Goal: Task Accomplishment & Management: Use online tool/utility

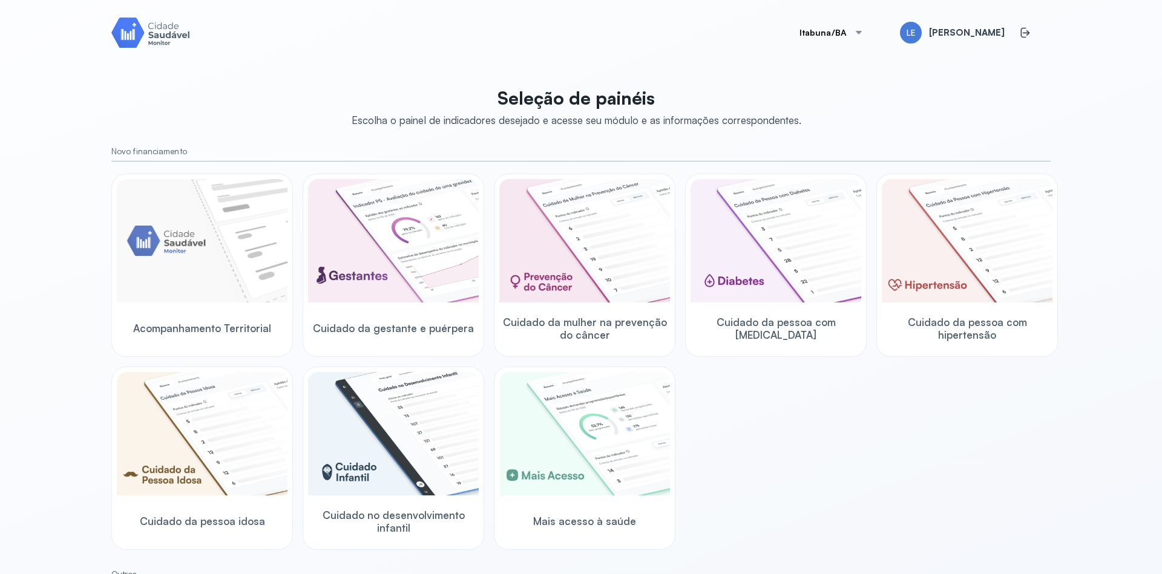
click at [862, 30] on div at bounding box center [859, 33] width 10 height 10
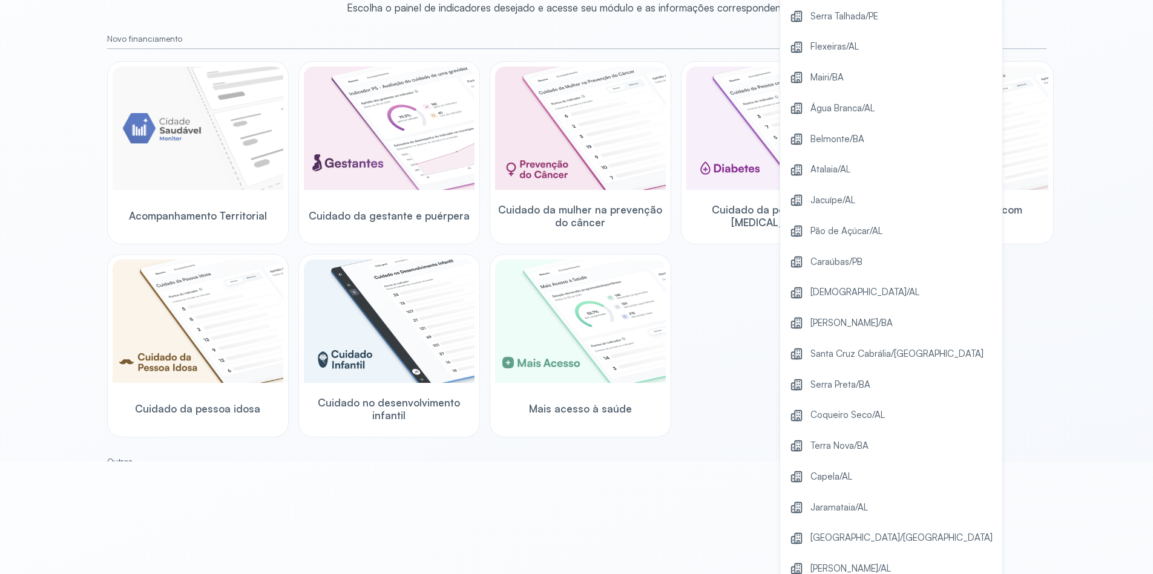
scroll to position [145, 0]
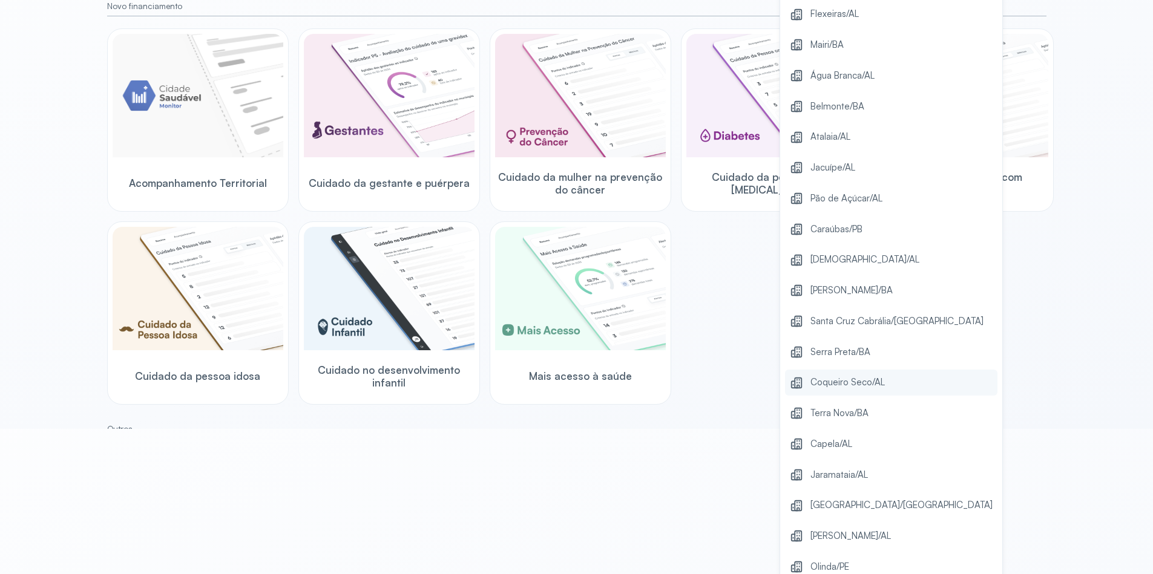
click at [882, 386] on span "Coqueiro Seco/AL" at bounding box center [847, 383] width 74 height 16
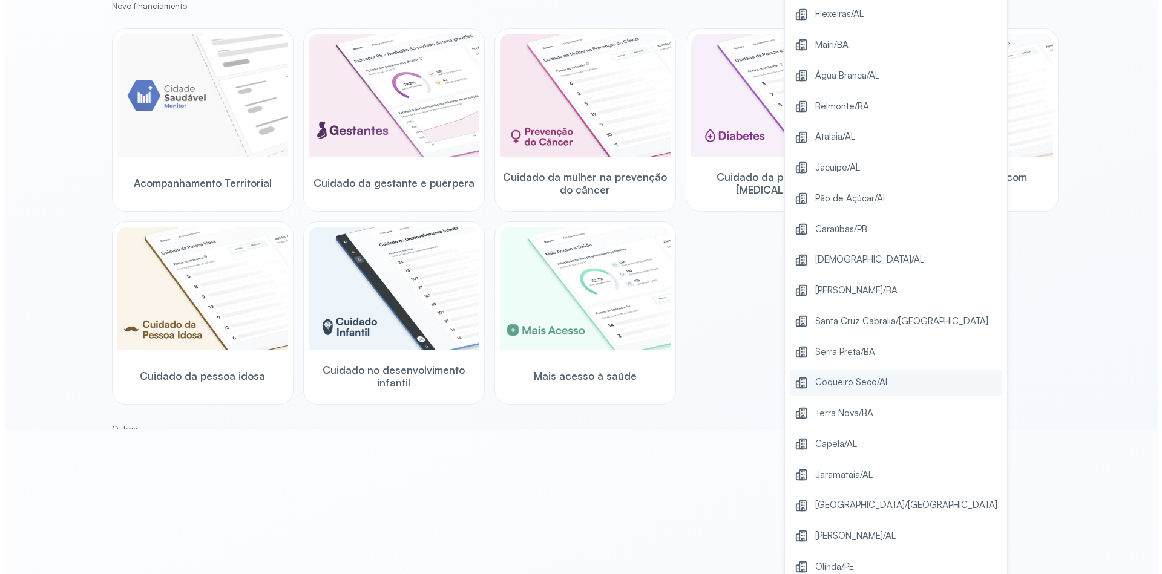
scroll to position [0, 0]
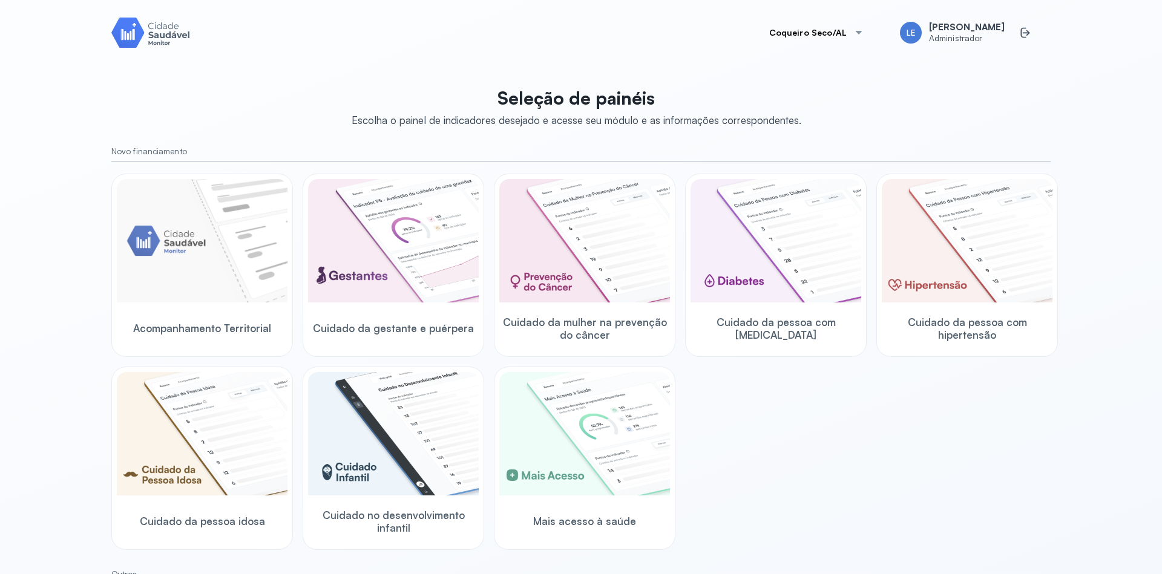
click at [869, 450] on div "Acompanhamento Territorial Cuidado da gestante e puérpera Cuidado da mulher na …" at bounding box center [580, 362] width 939 height 376
click at [608, 443] on img at bounding box center [584, 433] width 171 height 123
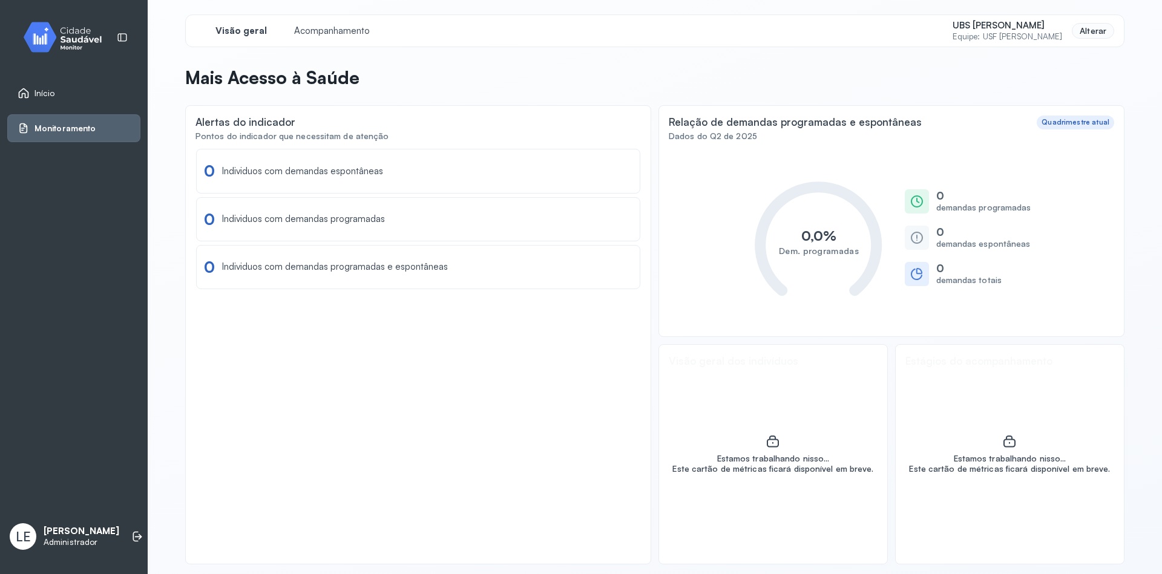
click at [1084, 34] on div "Alterar" at bounding box center [1093, 31] width 42 height 16
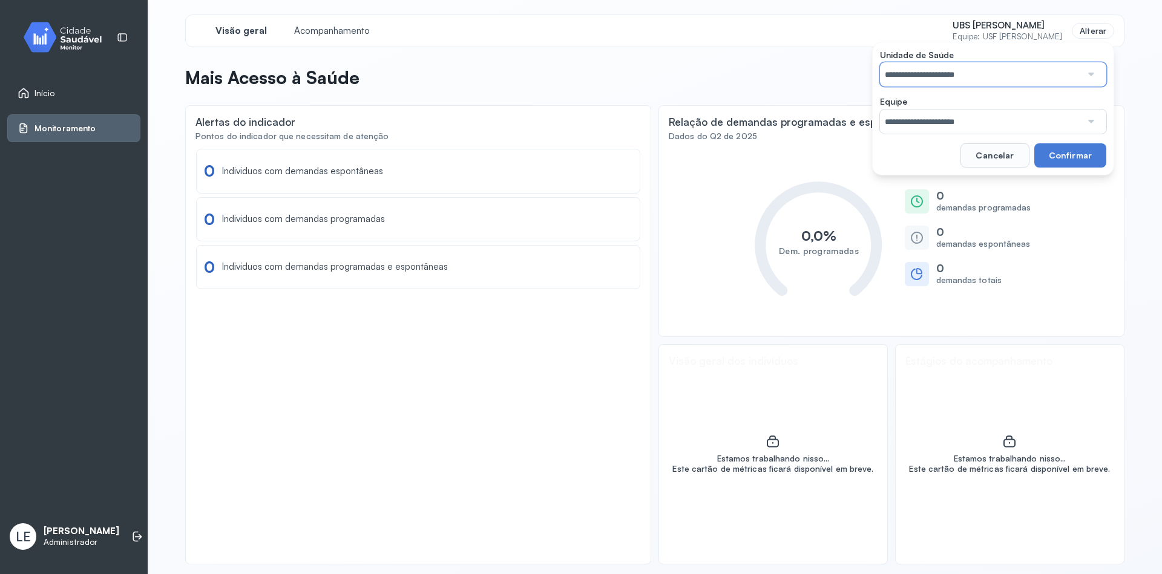
click at [1055, 77] on input "**********" at bounding box center [980, 74] width 201 height 24
click at [1007, 100] on div "**********" at bounding box center [993, 109] width 242 height 134
click at [1029, 116] on input "**********" at bounding box center [980, 122] width 201 height 24
click at [990, 178] on div "**********" at bounding box center [654, 290] width 939 height 550
click at [1078, 146] on button "Confirmar" at bounding box center [1070, 155] width 72 height 24
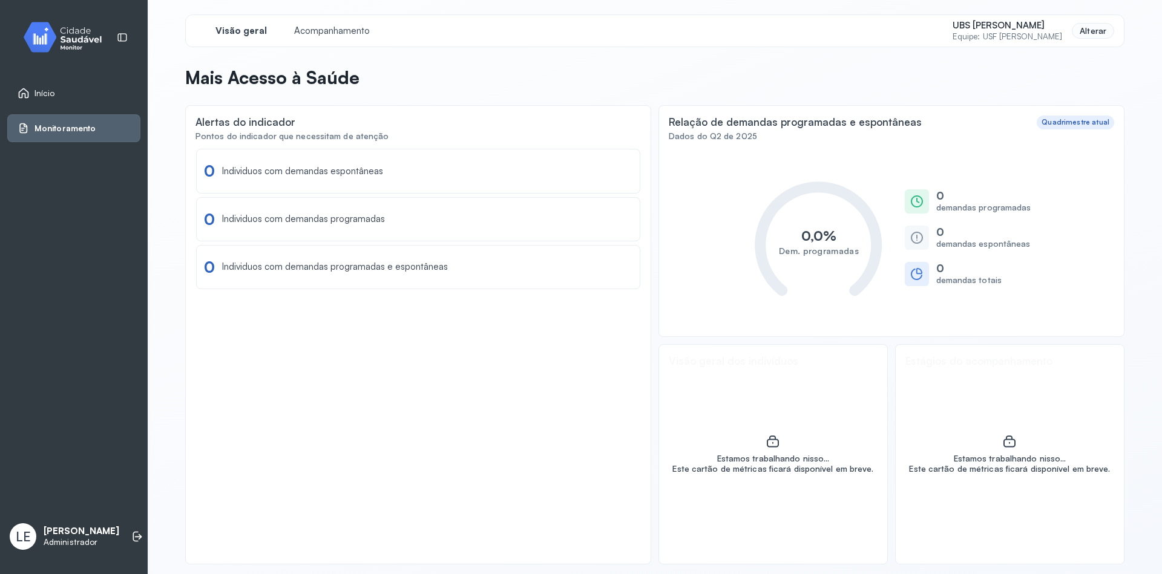
click at [1090, 30] on div "Alterar" at bounding box center [1093, 31] width 42 height 16
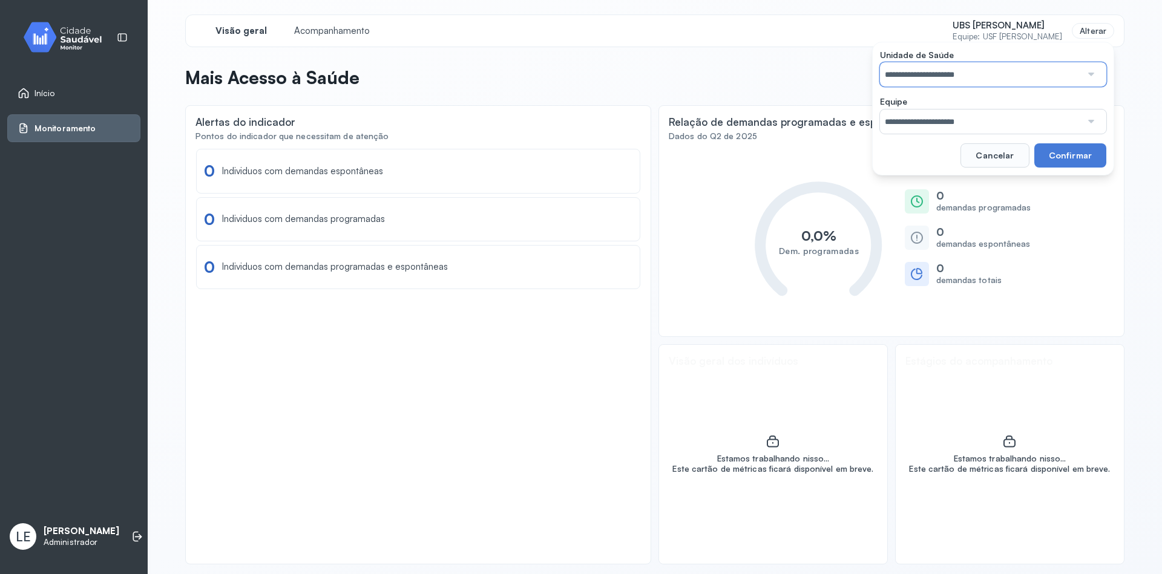
click at [1029, 70] on input "**********" at bounding box center [980, 74] width 201 height 24
click at [1000, 129] on div "**********" at bounding box center [993, 109] width 242 height 134
click at [1021, 117] on input "text" at bounding box center [980, 122] width 201 height 24
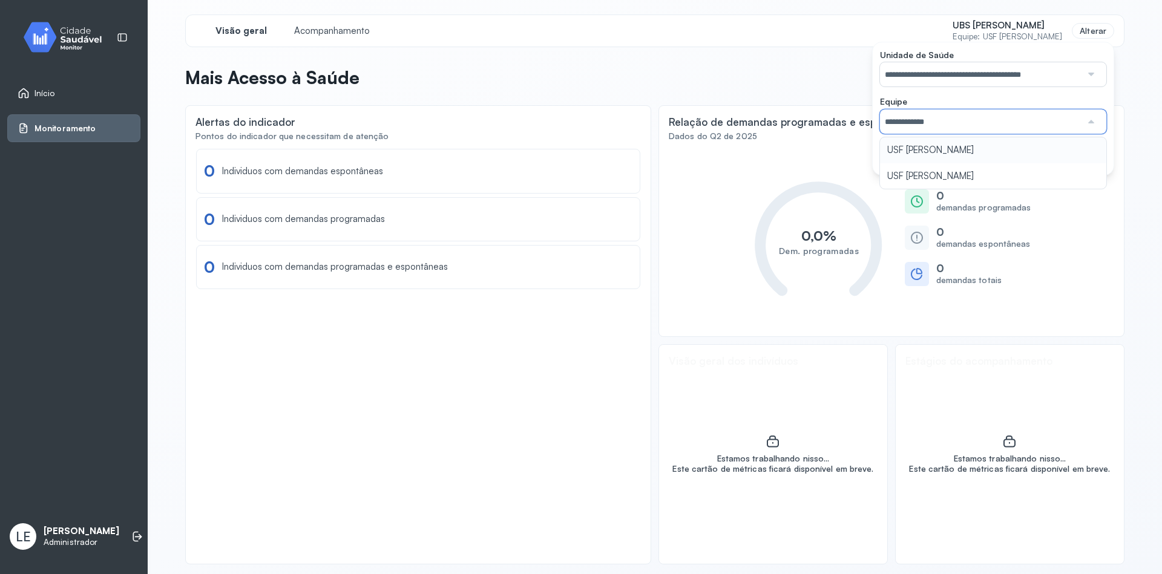
click at [949, 152] on div "**********" at bounding box center [993, 109] width 242 height 134
click at [1074, 151] on button "Confirmar" at bounding box center [1070, 155] width 72 height 24
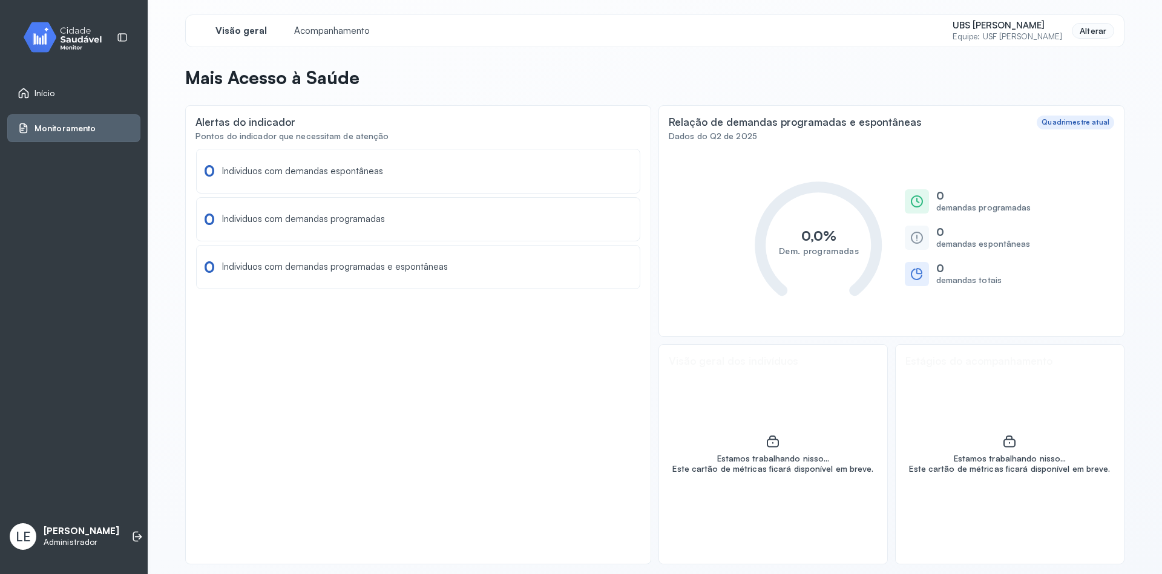
click at [1087, 30] on div "Alterar" at bounding box center [1093, 31] width 42 height 16
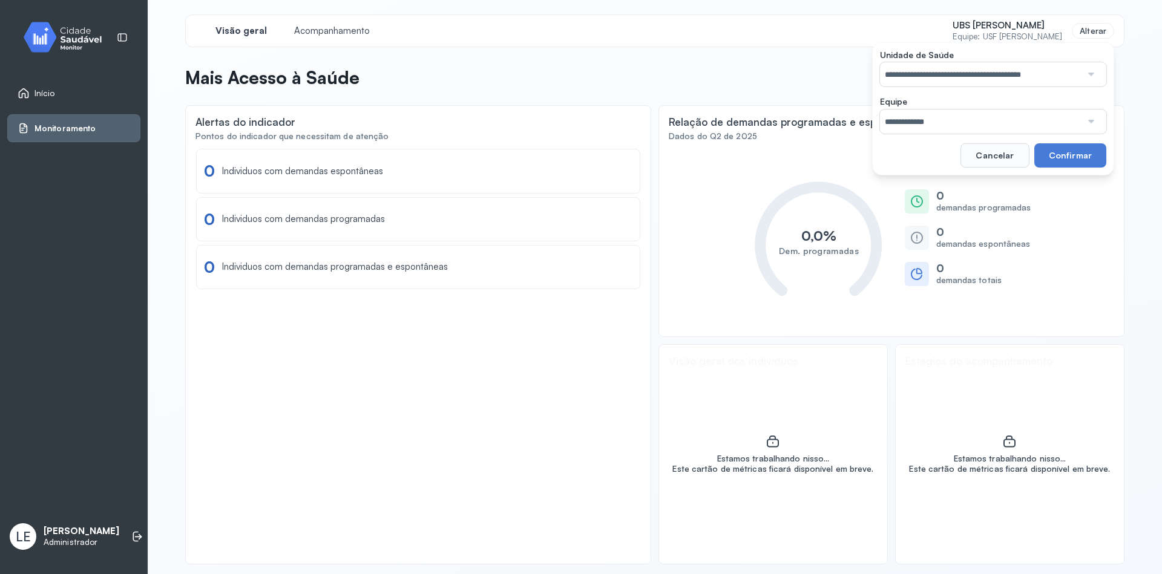
click at [1040, 120] on input "**********" at bounding box center [980, 122] width 201 height 24
click at [1066, 72] on input "**********" at bounding box center [980, 74] width 201 height 24
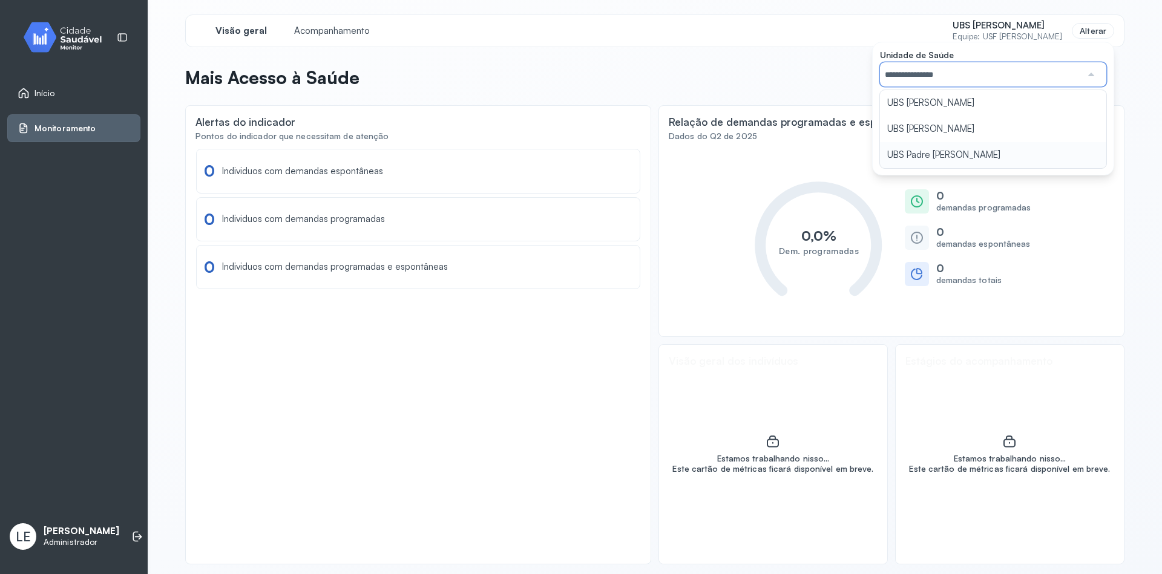
click at [966, 157] on div "**********" at bounding box center [993, 109] width 242 height 134
click at [1096, 152] on button "Confirmar" at bounding box center [1070, 155] width 72 height 24
click at [1069, 106] on label "Equipe" at bounding box center [993, 102] width 226 height 13
click at [1067, 117] on input "text" at bounding box center [980, 122] width 201 height 24
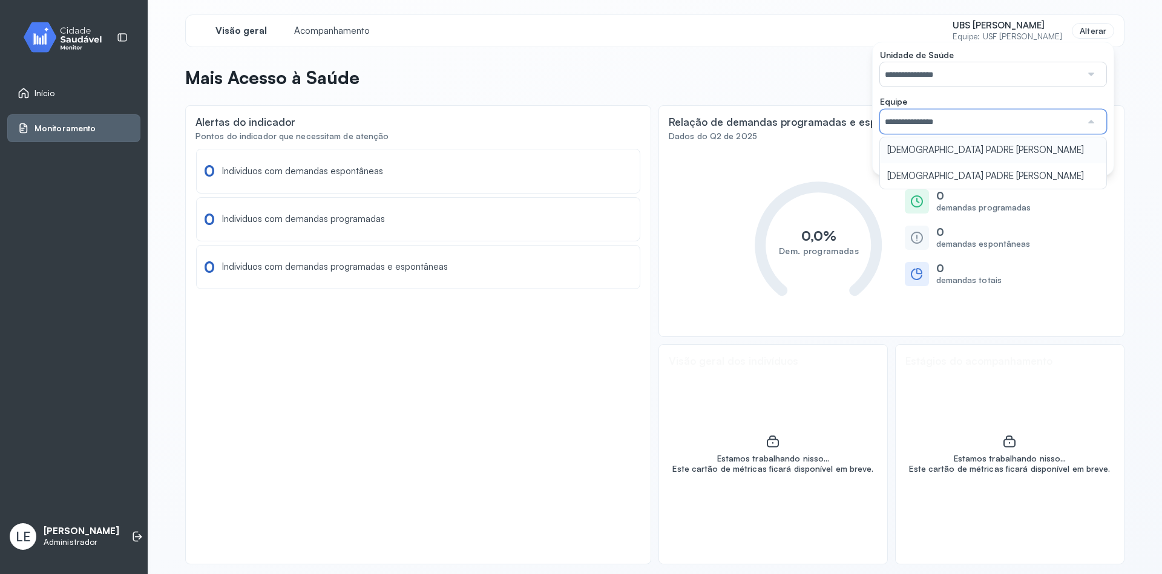
click at [975, 153] on div "**********" at bounding box center [993, 109] width 242 height 134
click at [1064, 153] on button "Confirmar" at bounding box center [1070, 155] width 72 height 24
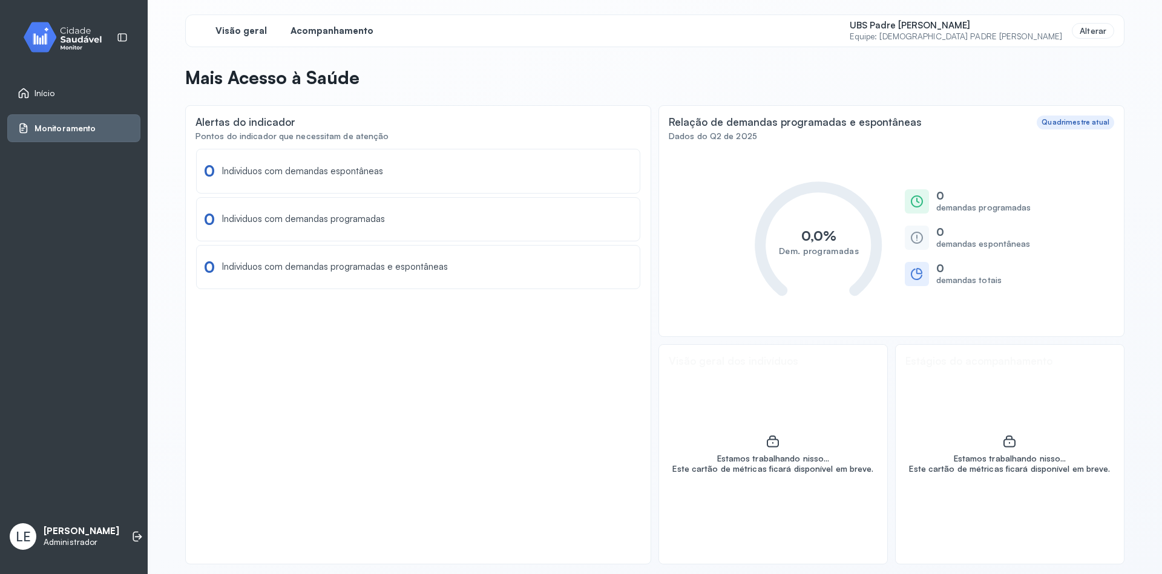
click at [339, 26] on span "Acompanhamento" at bounding box center [331, 30] width 83 height 11
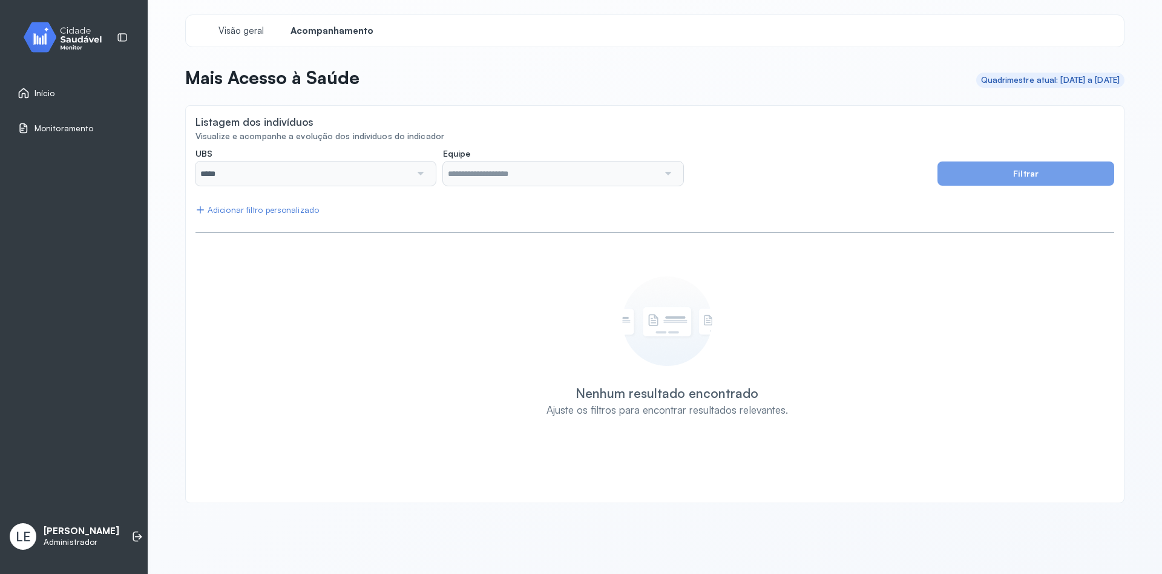
type input "**********"
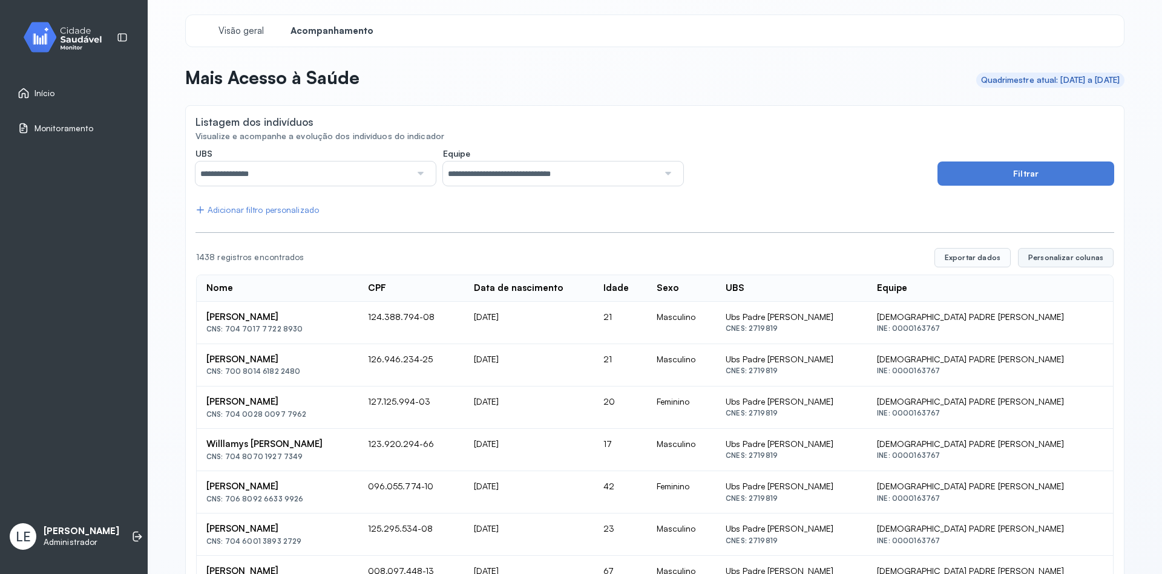
click at [1087, 248] on button "Personalizar colunas" at bounding box center [1066, 257] width 96 height 19
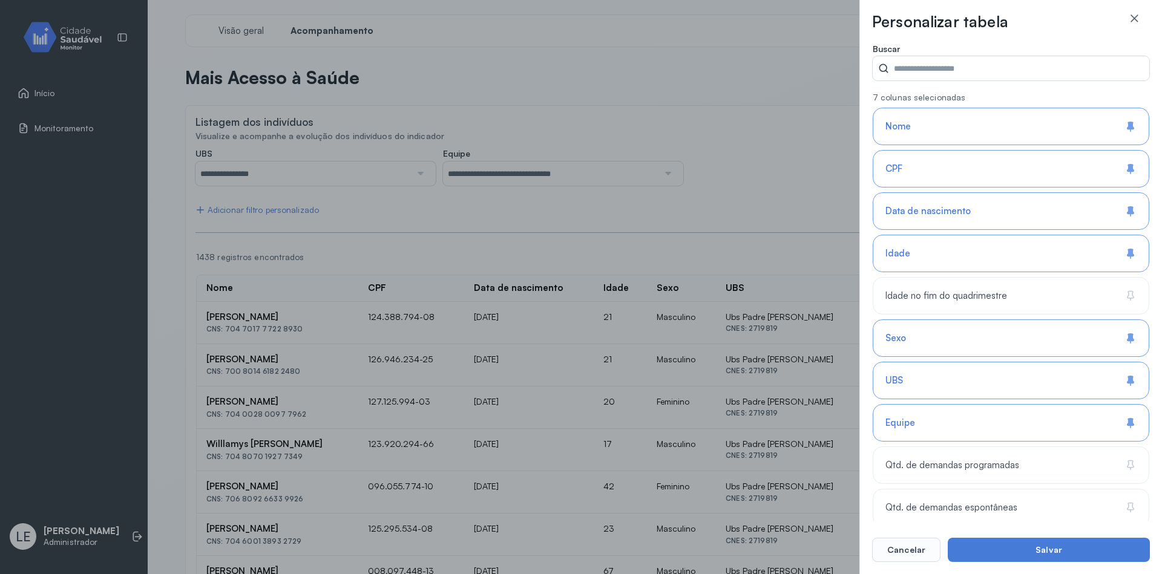
scroll to position [35, 0]
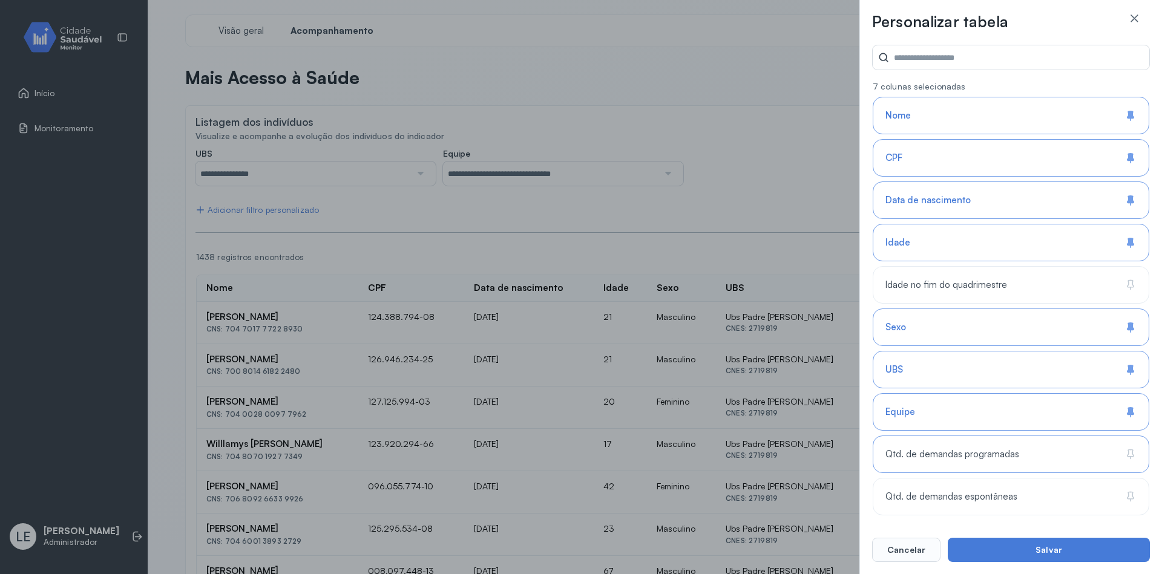
click at [993, 459] on span "Qtd. de demandas programadas" at bounding box center [952, 454] width 134 height 11
click at [1012, 490] on div "Qtd. de demandas espontâneas" at bounding box center [1010, 497] width 277 height 38
click at [1036, 549] on button "Salvar" at bounding box center [1048, 550] width 202 height 24
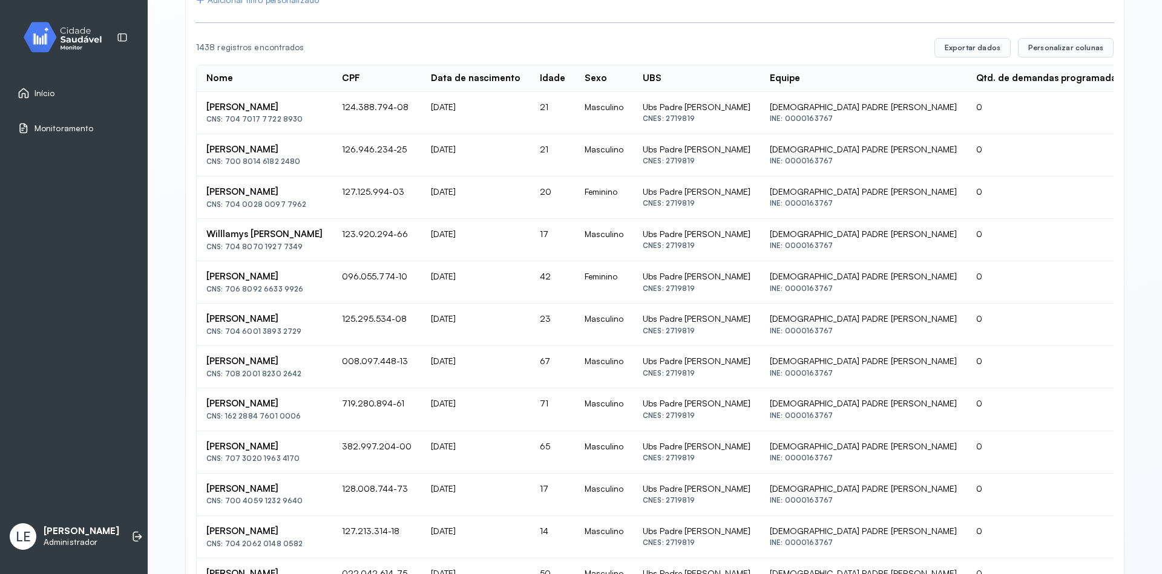
scroll to position [0, 0]
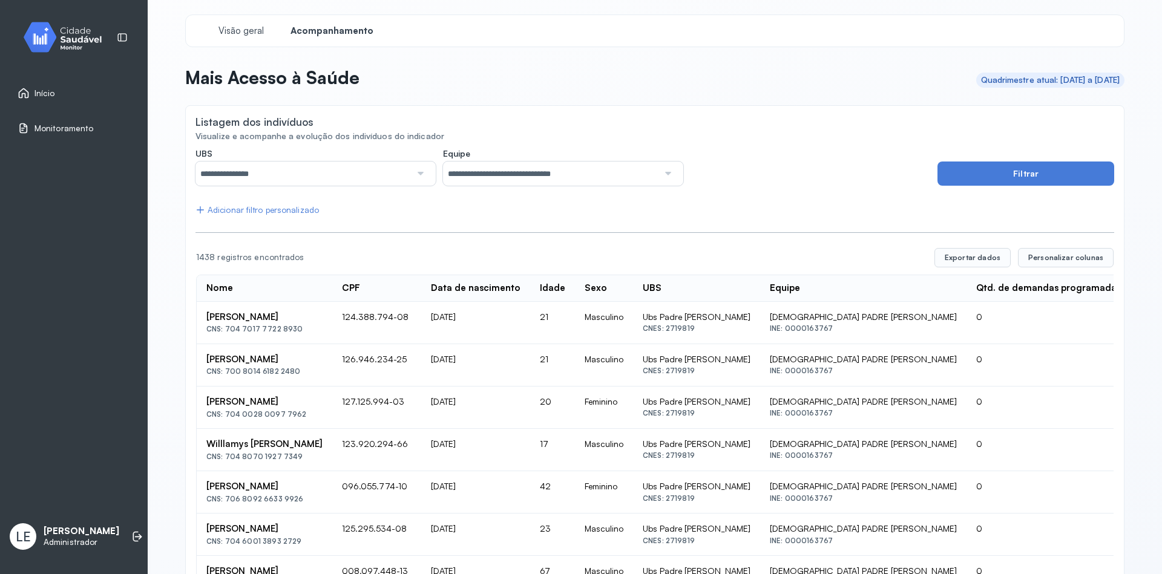
click at [54, 85] on div "Início" at bounding box center [73, 93] width 133 height 28
click at [42, 91] on span "Início" at bounding box center [45, 93] width 22 height 10
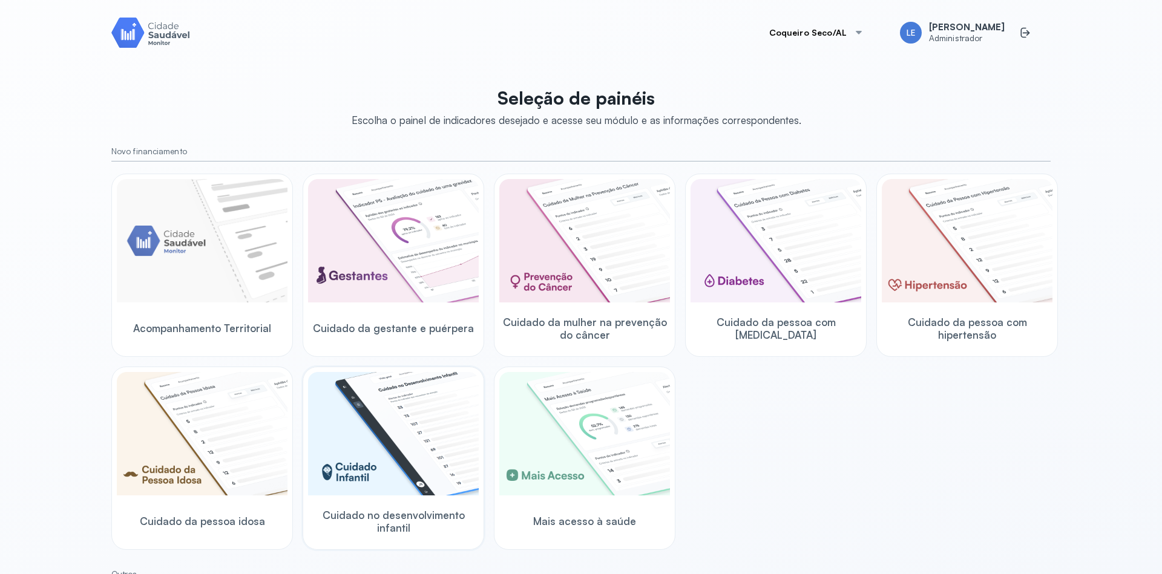
click at [401, 429] on img at bounding box center [393, 433] width 171 height 123
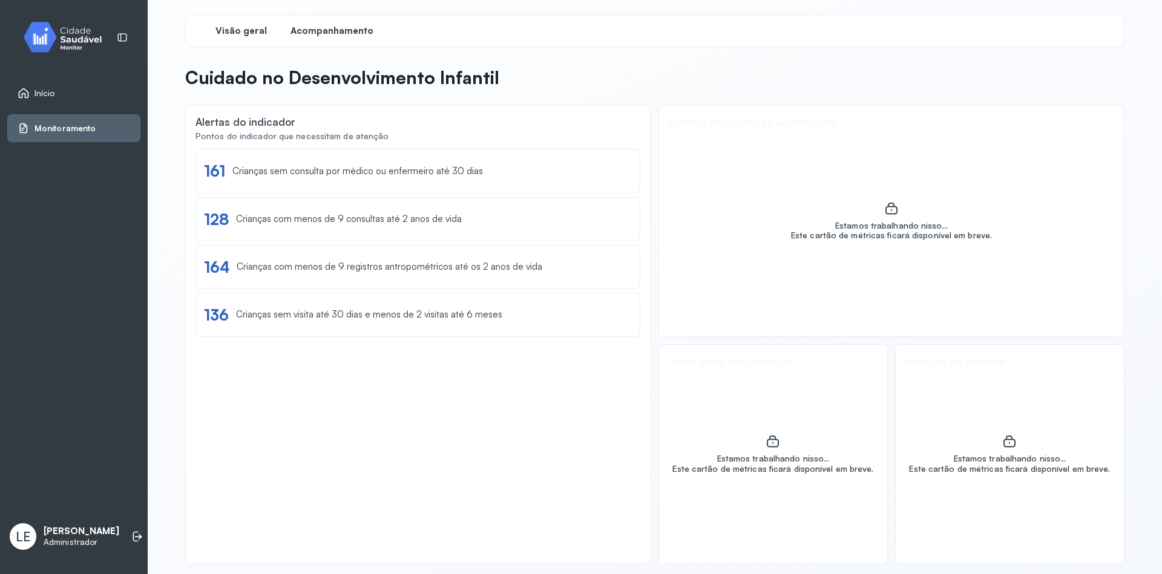
click at [312, 27] on span "Acompanhamento" at bounding box center [331, 30] width 83 height 11
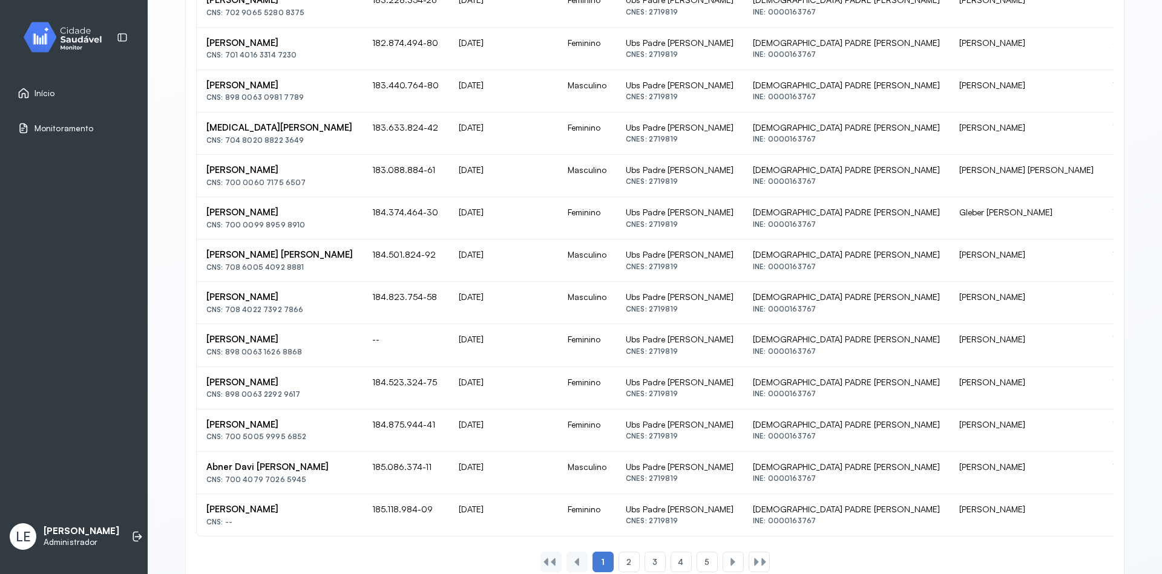
scroll to position [646, 0]
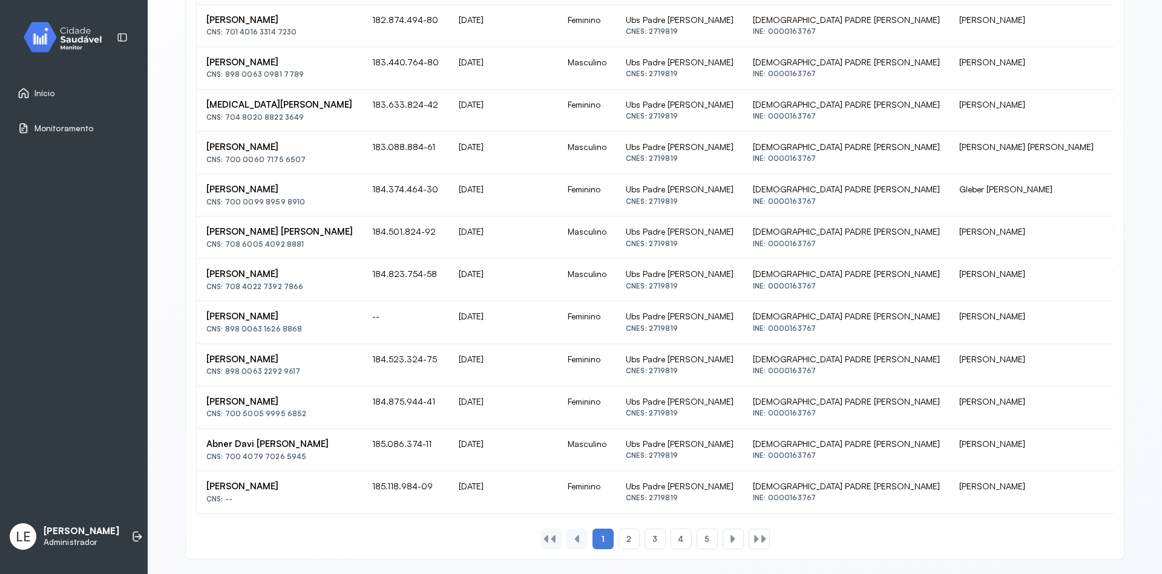
drag, startPoint x: 644, startPoint y: 503, endPoint x: 677, endPoint y: 509, distance: 33.2
click at [676, 509] on div "Nome CPF Data de nascimento Sexo UBS Equipe Nome do responsável Nº de consultas…" at bounding box center [654, 75] width 917 height 875
click at [956, 531] on div "1 2 3 4 5" at bounding box center [654, 539] width 918 height 21
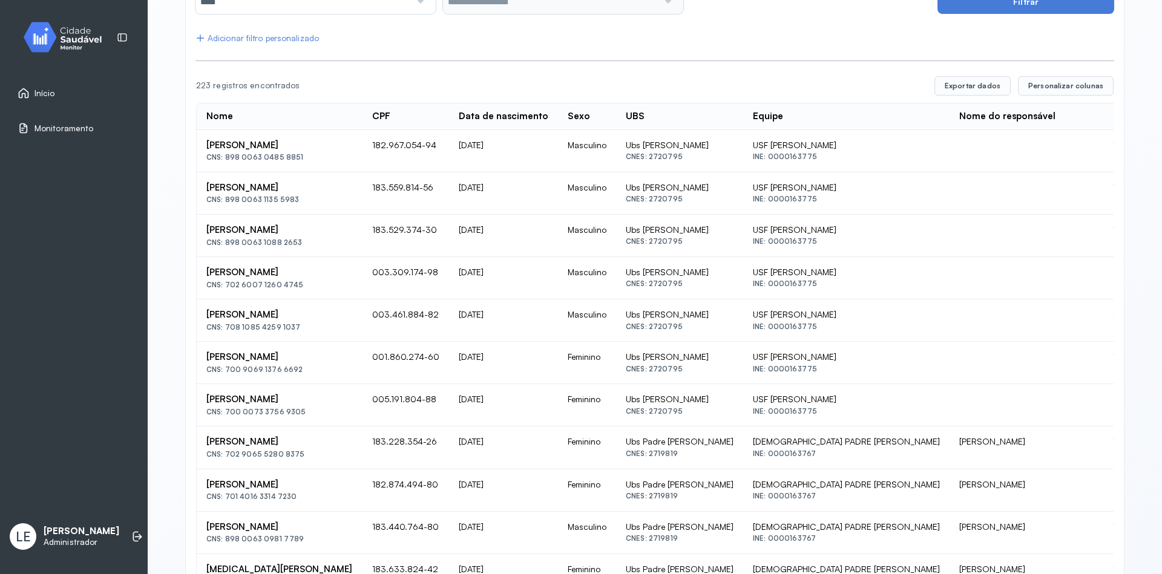
scroll to position [137, 0]
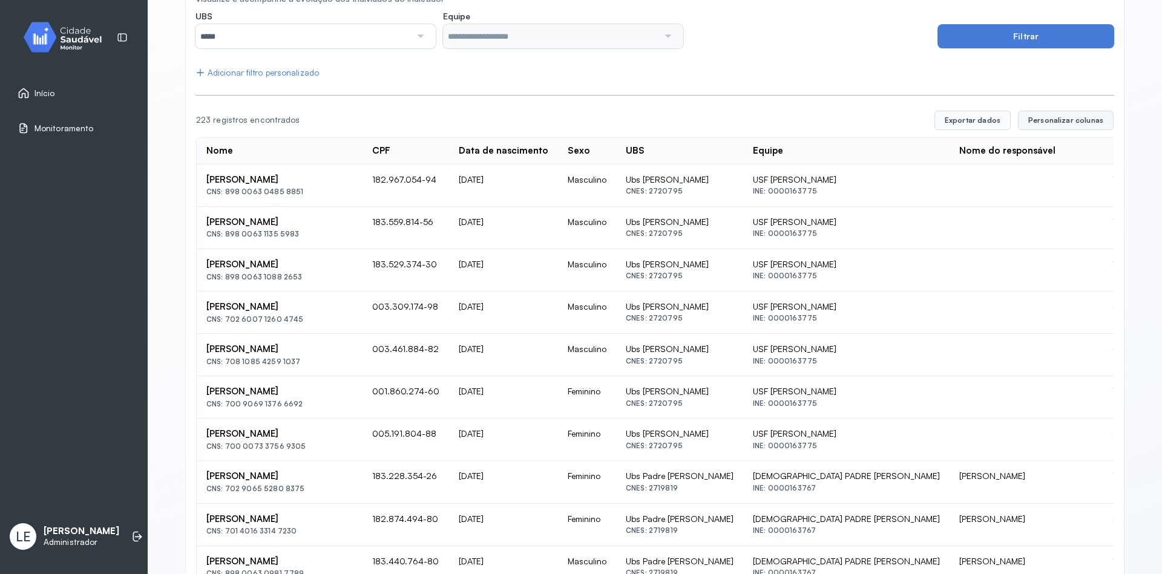
click at [1065, 119] on span "Personalizar colunas" at bounding box center [1065, 121] width 75 height 10
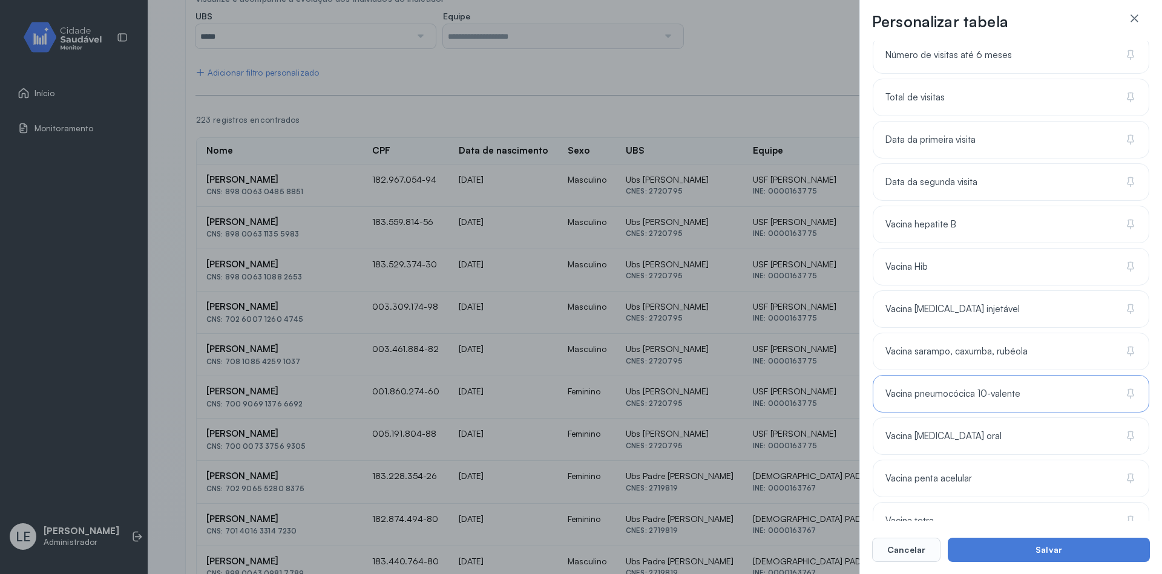
scroll to position [944, 0]
click at [1000, 129] on div "Vacina hepatite B" at bounding box center [1010, 139] width 277 height 38
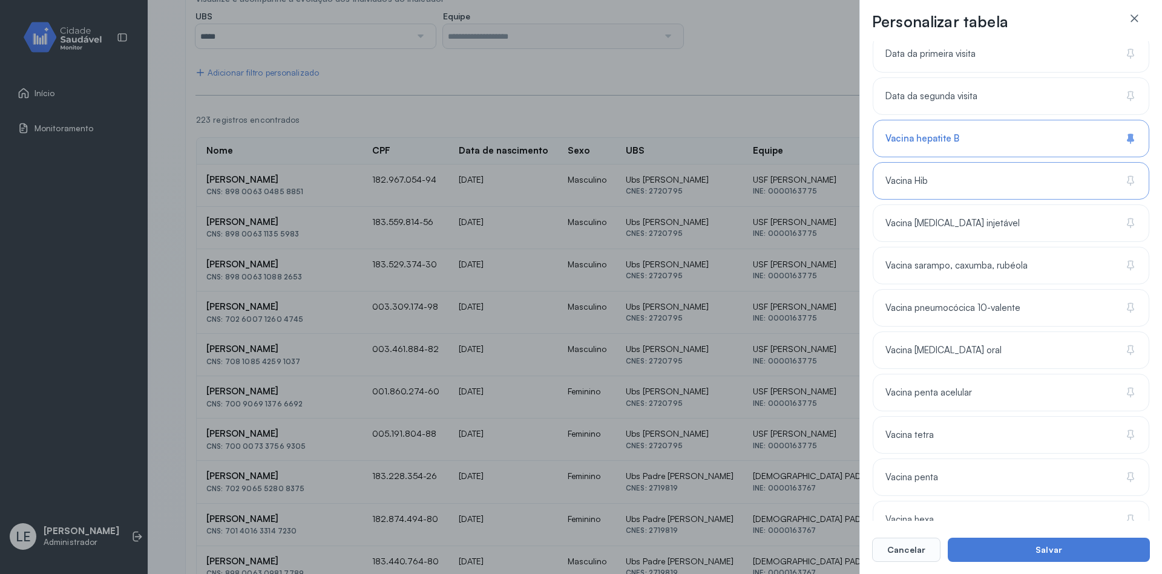
click at [980, 175] on div "Vacina Hib" at bounding box center [1010, 181] width 277 height 38
click at [975, 227] on div "Vacina [MEDICAL_DATA] injetável" at bounding box center [1010, 224] width 277 height 38
click at [965, 266] on span "Vacina sarampo, caxumba, rubéola" at bounding box center [956, 265] width 142 height 11
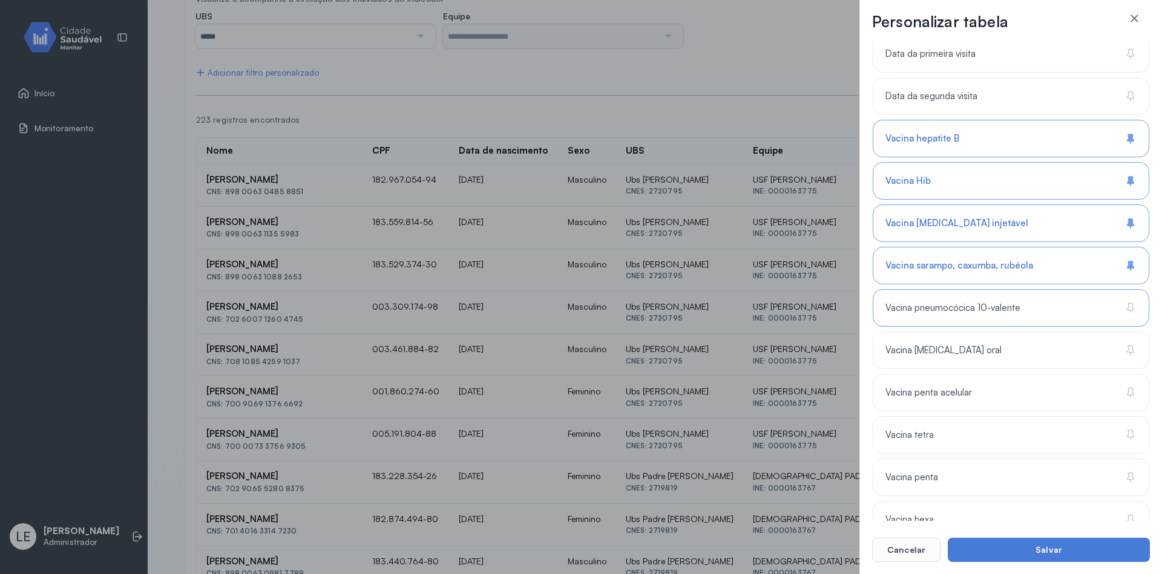
click at [961, 290] on div "Vacina pneumocócica 10-valente" at bounding box center [1010, 308] width 277 height 38
click at [949, 362] on div "Vacina [MEDICAL_DATA] oral" at bounding box center [1010, 351] width 277 height 38
click at [951, 382] on div "Vacina penta acelular" at bounding box center [1010, 393] width 277 height 38
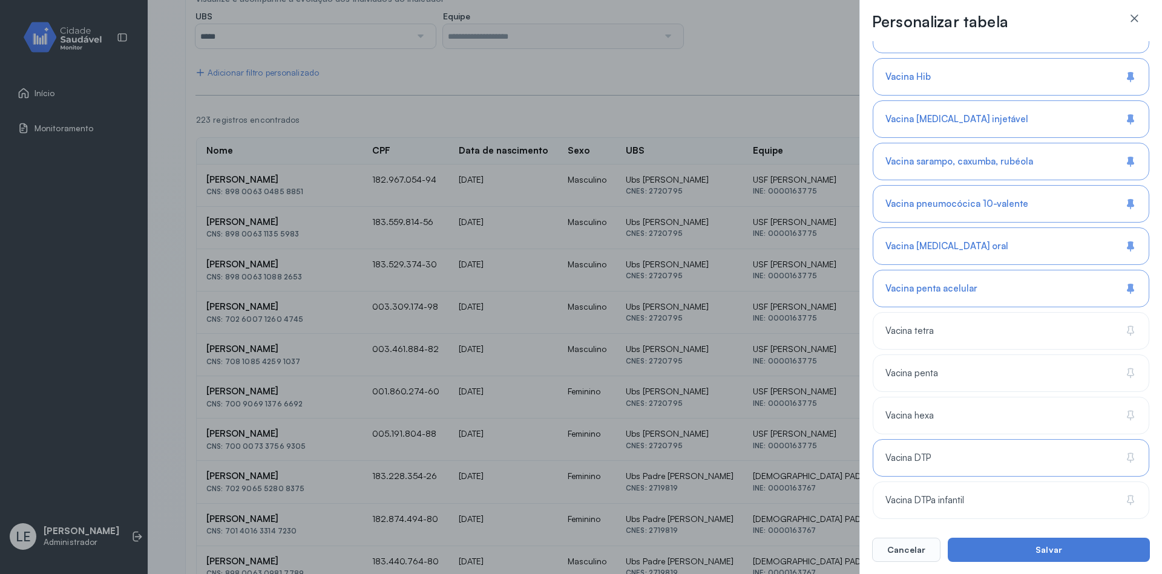
scroll to position [1136, 0]
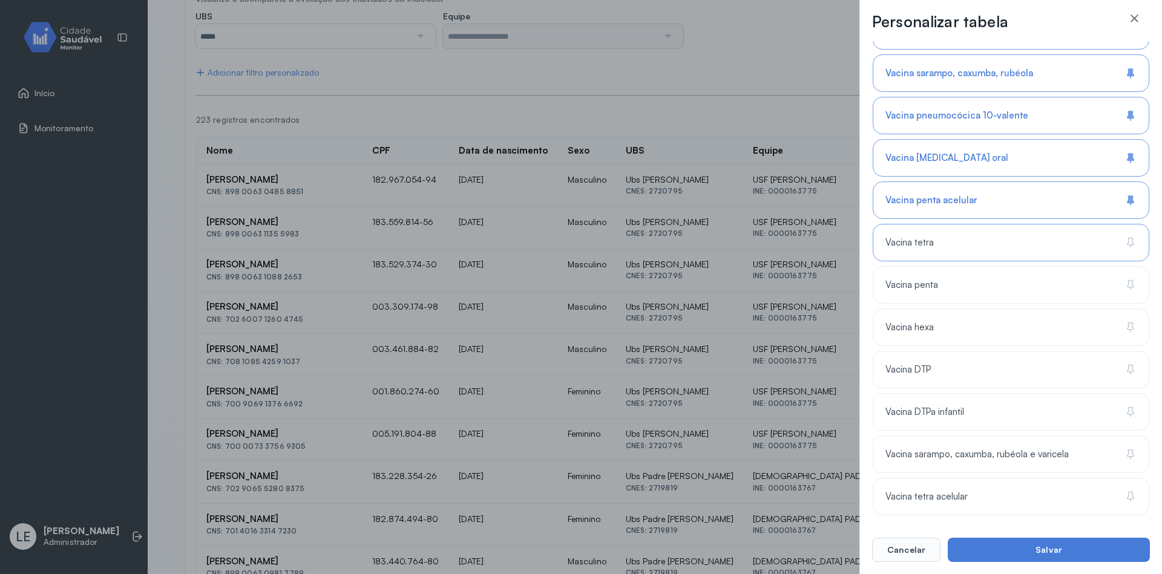
click at [947, 241] on div "Vacina tetra" at bounding box center [1010, 243] width 277 height 38
click at [949, 280] on div "Vacina penta" at bounding box center [1010, 285] width 277 height 38
click at [942, 333] on div "Vacina hexa" at bounding box center [1010, 328] width 277 height 38
click at [942, 356] on div "Vacina DTP" at bounding box center [1010, 370] width 277 height 38
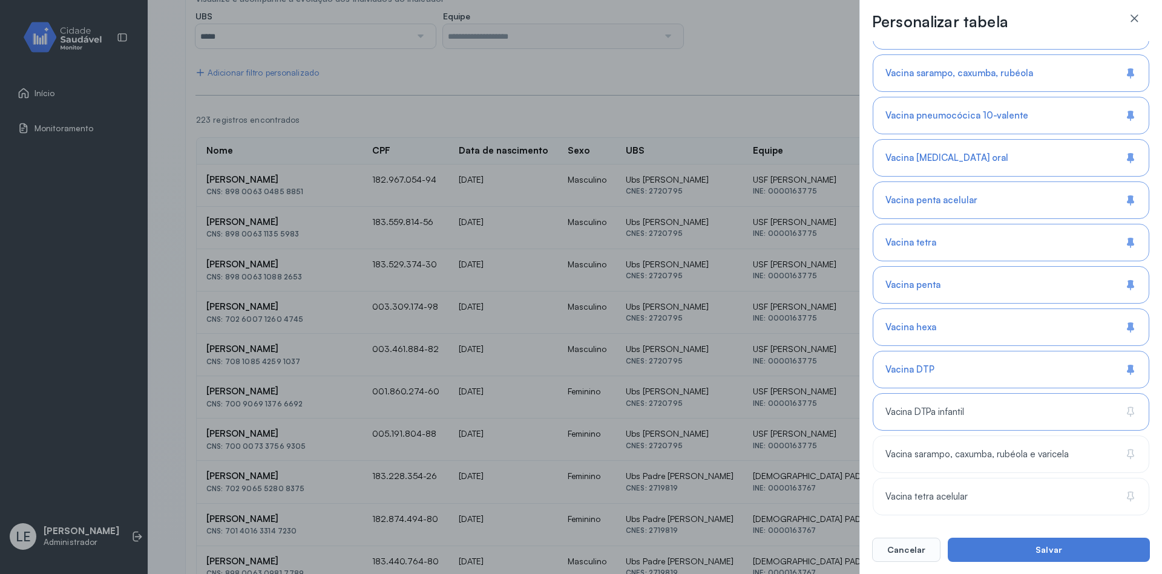
click at [946, 404] on div "Vacina DTPa infantil" at bounding box center [1010, 412] width 277 height 38
drag, startPoint x: 939, startPoint y: 437, endPoint x: 938, endPoint y: 443, distance: 6.8
click at [939, 437] on div "Vacina sarampo, caxumba, rubéola e varicela" at bounding box center [1010, 455] width 277 height 38
click at [926, 490] on div "Vacina tetra acelular" at bounding box center [1010, 497] width 277 height 38
click at [1047, 557] on button "Salvar" at bounding box center [1048, 550] width 202 height 24
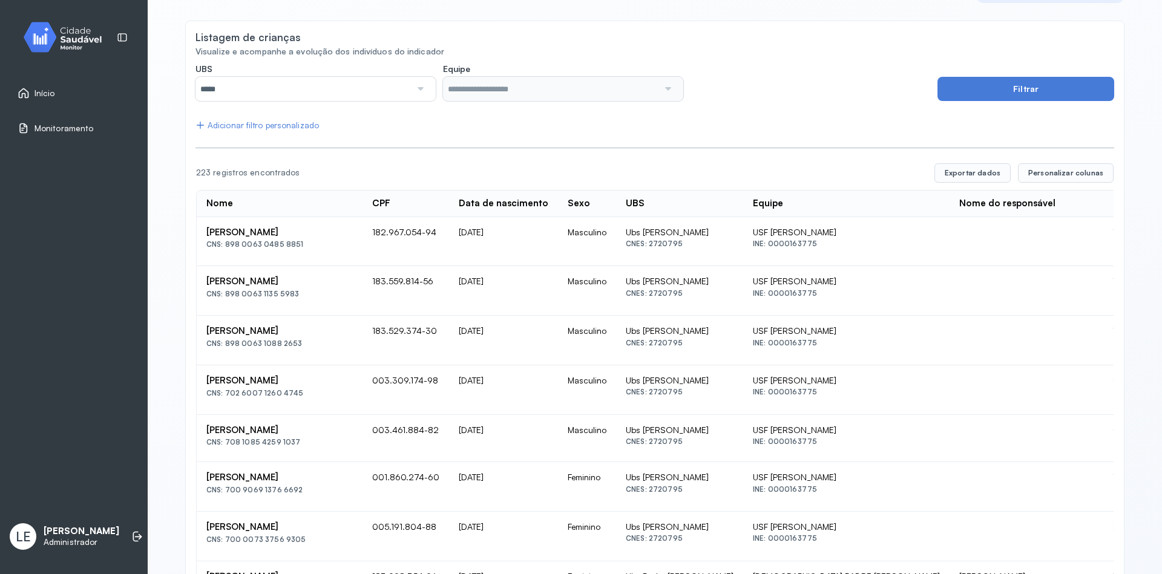
scroll to position [0, 0]
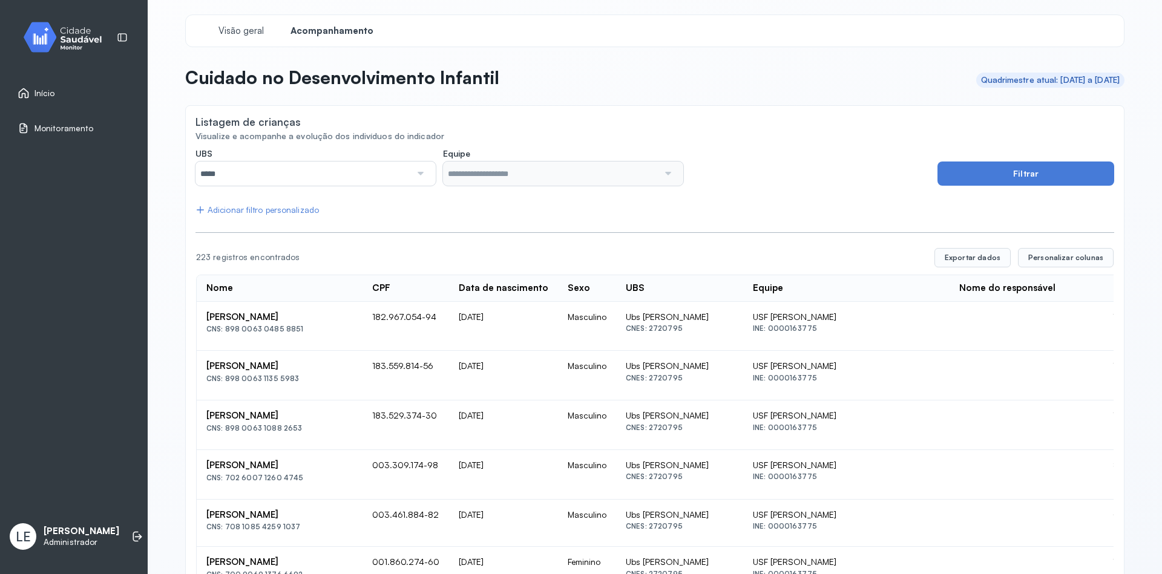
click at [34, 91] on div "Início" at bounding box center [37, 93] width 38 height 12
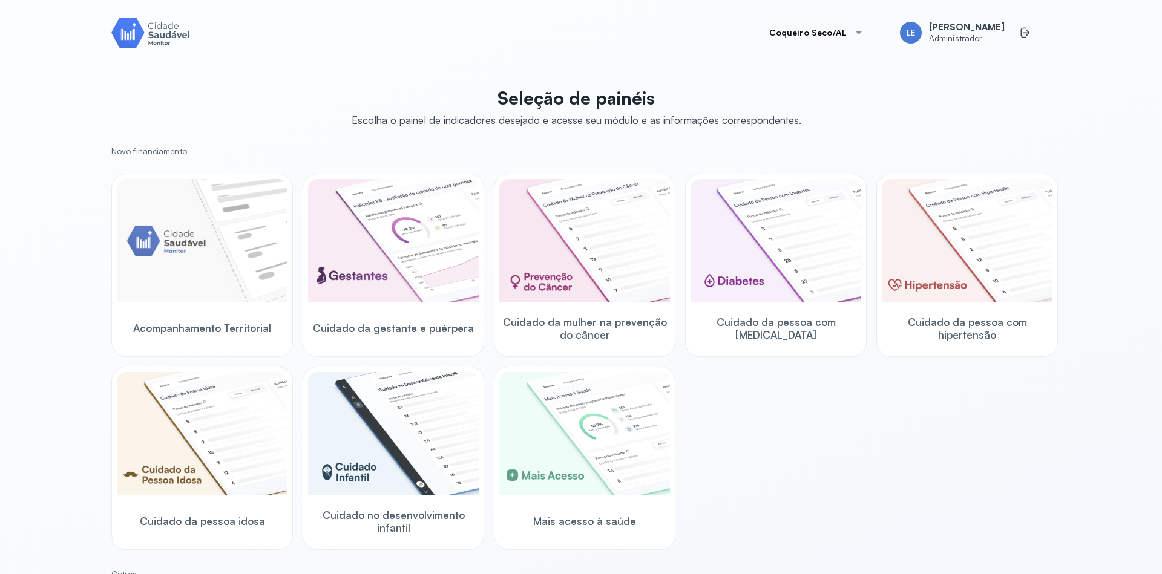
click at [862, 34] on div at bounding box center [859, 33] width 10 height 10
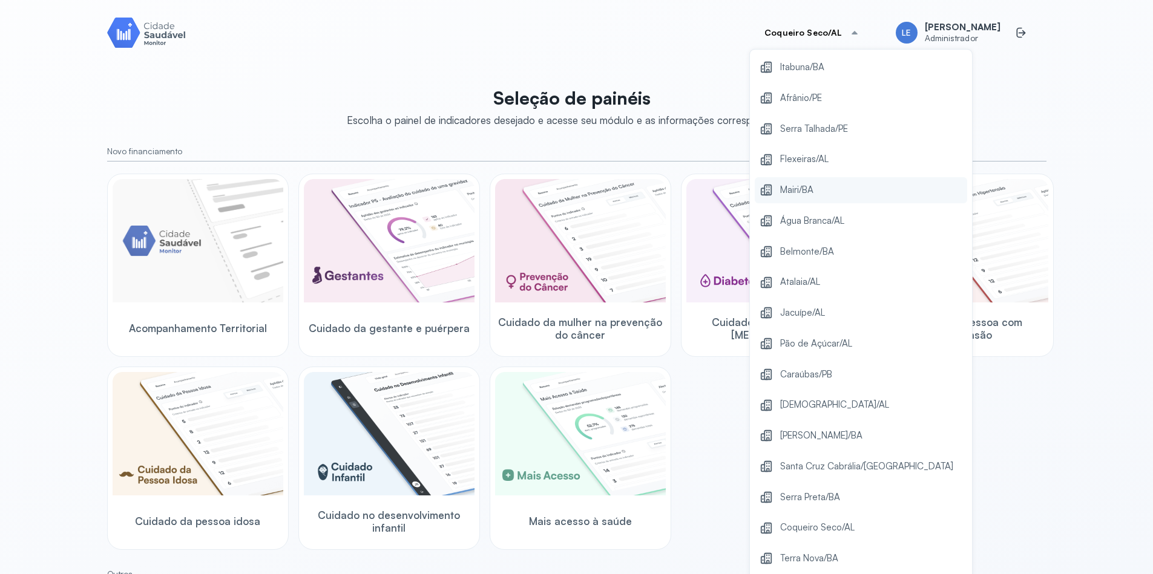
click at [813, 194] on span "Mairi/BA" at bounding box center [796, 190] width 33 height 16
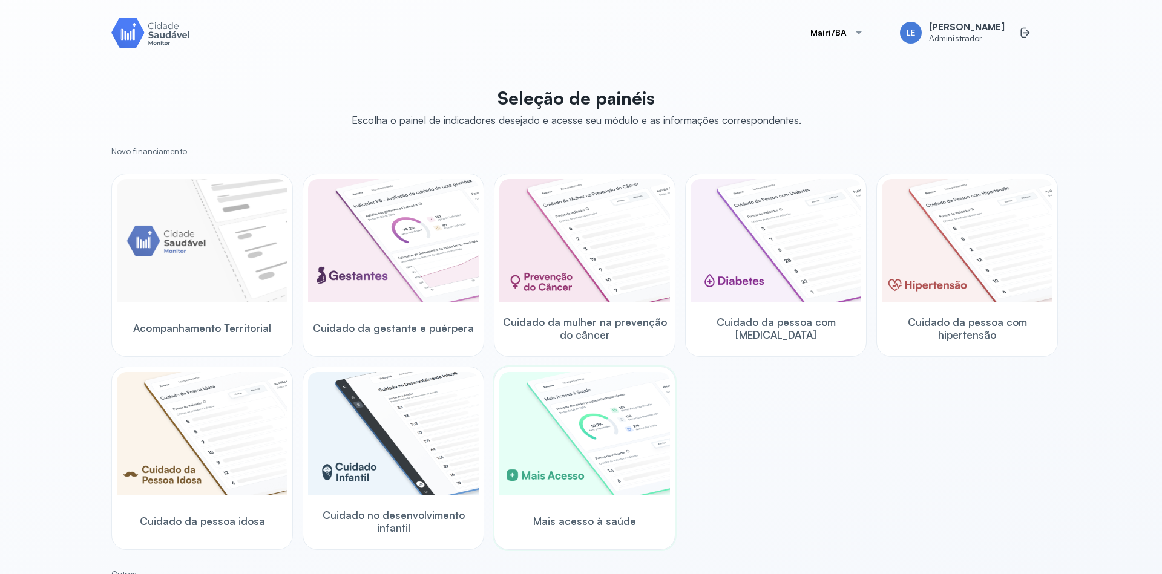
click at [607, 450] on img at bounding box center [584, 433] width 171 height 123
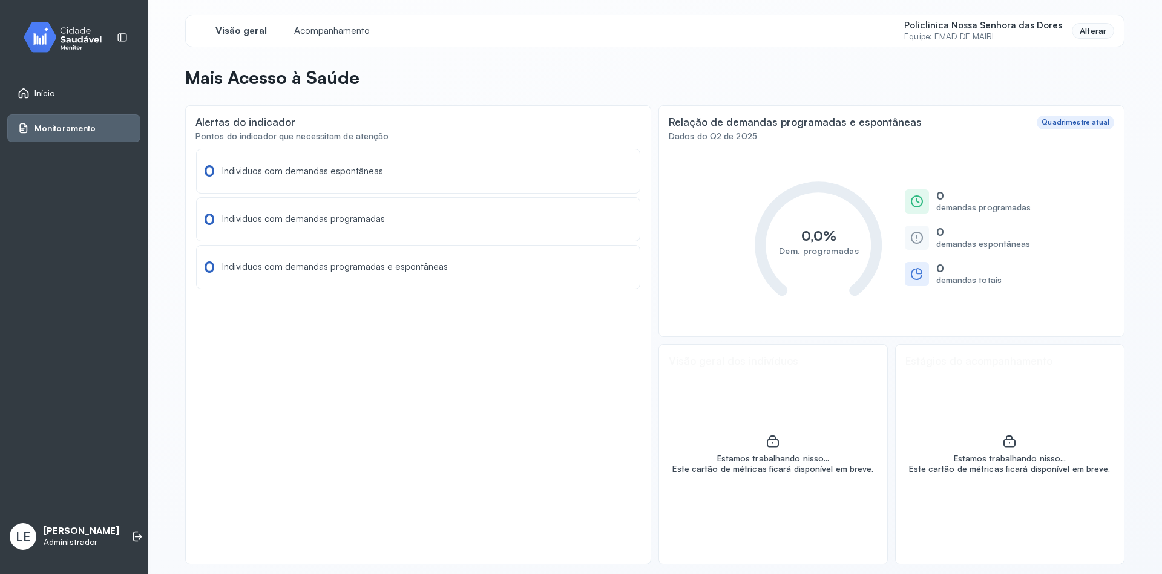
click at [1091, 30] on div "Alterar" at bounding box center [1093, 31] width 42 height 16
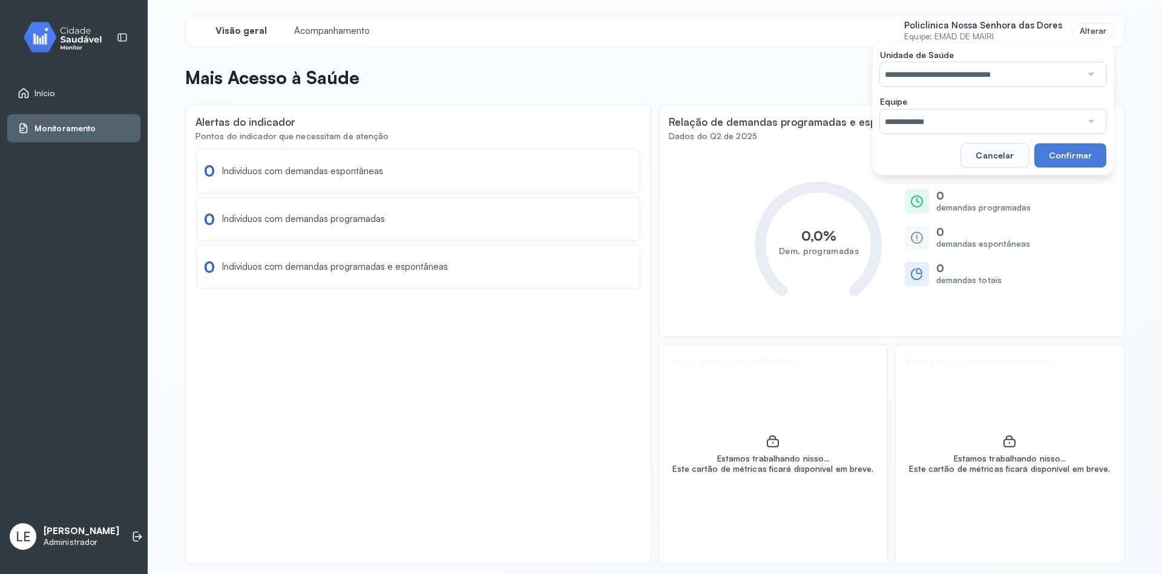
click at [981, 118] on input "**********" at bounding box center [980, 122] width 201 height 24
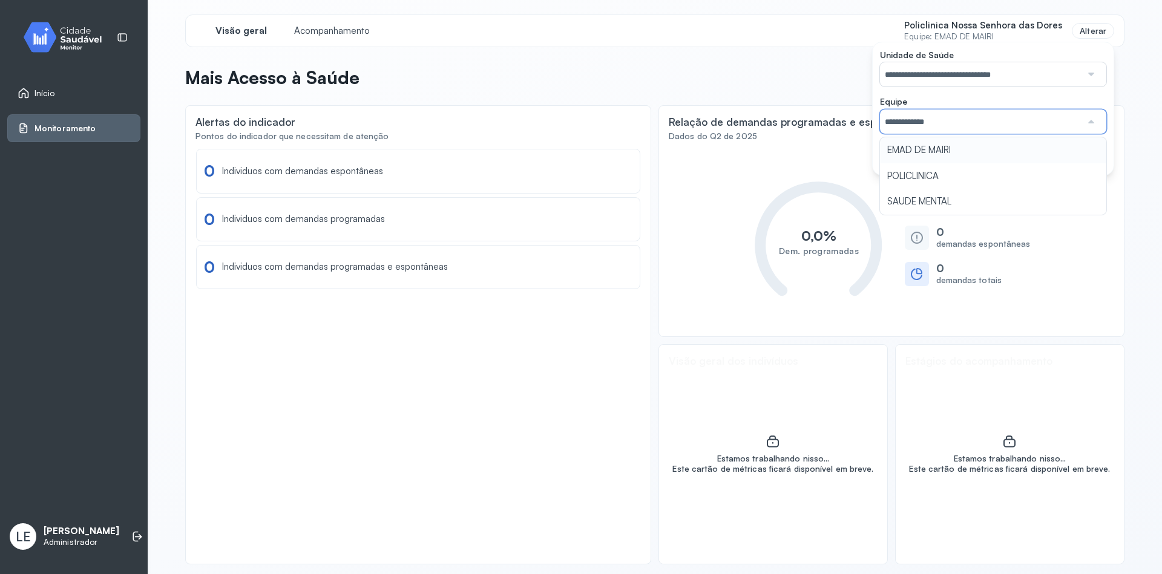
click at [992, 87] on input "**********" at bounding box center [980, 74] width 201 height 24
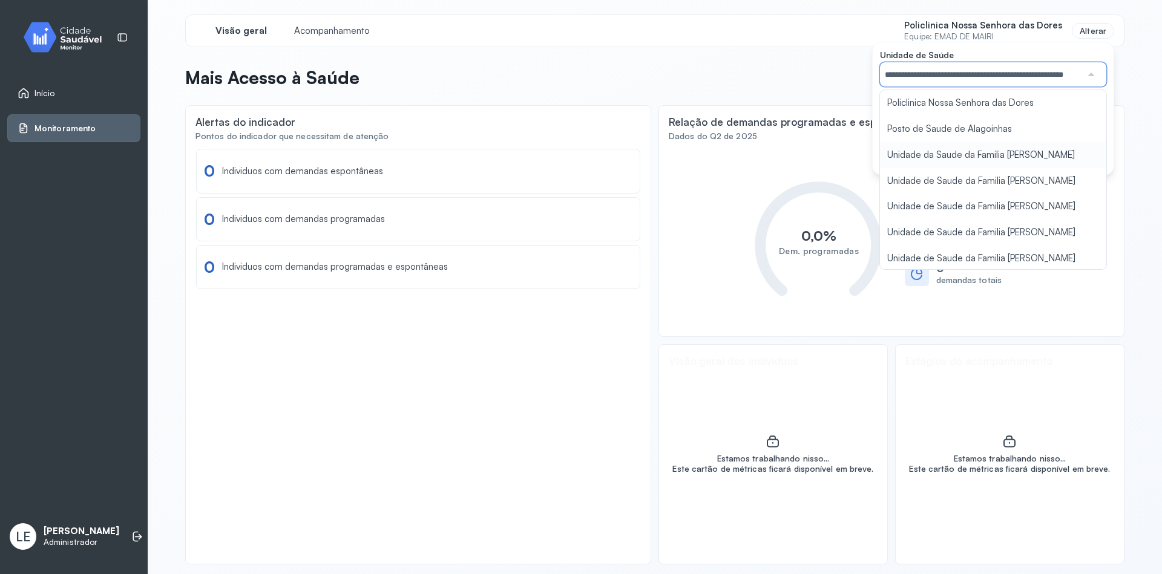
click at [975, 155] on div "**********" at bounding box center [993, 109] width 242 height 134
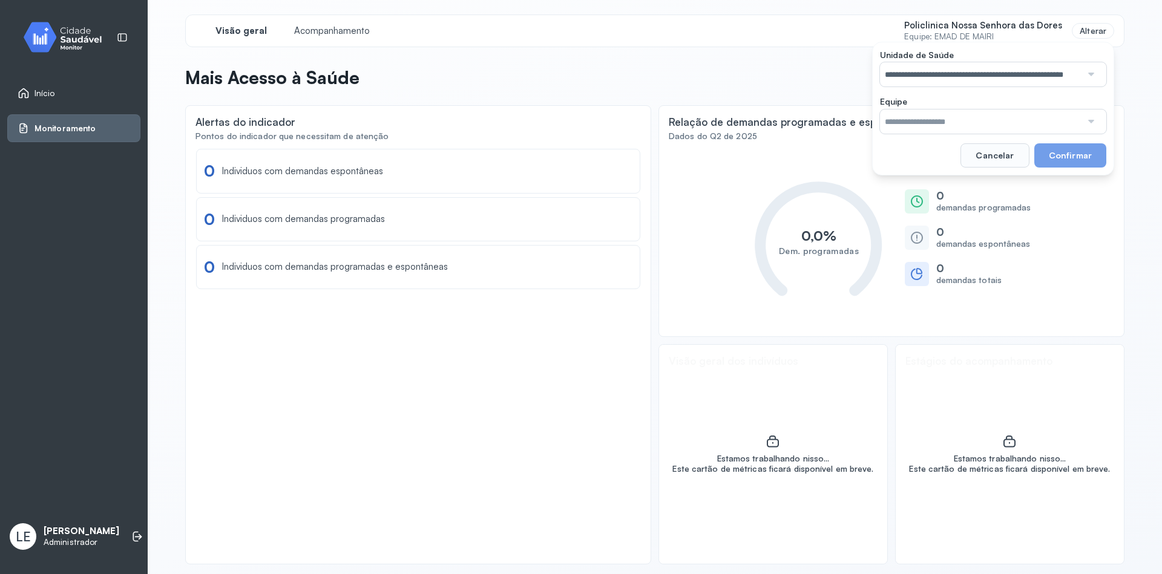
click at [986, 123] on input "text" at bounding box center [980, 122] width 201 height 24
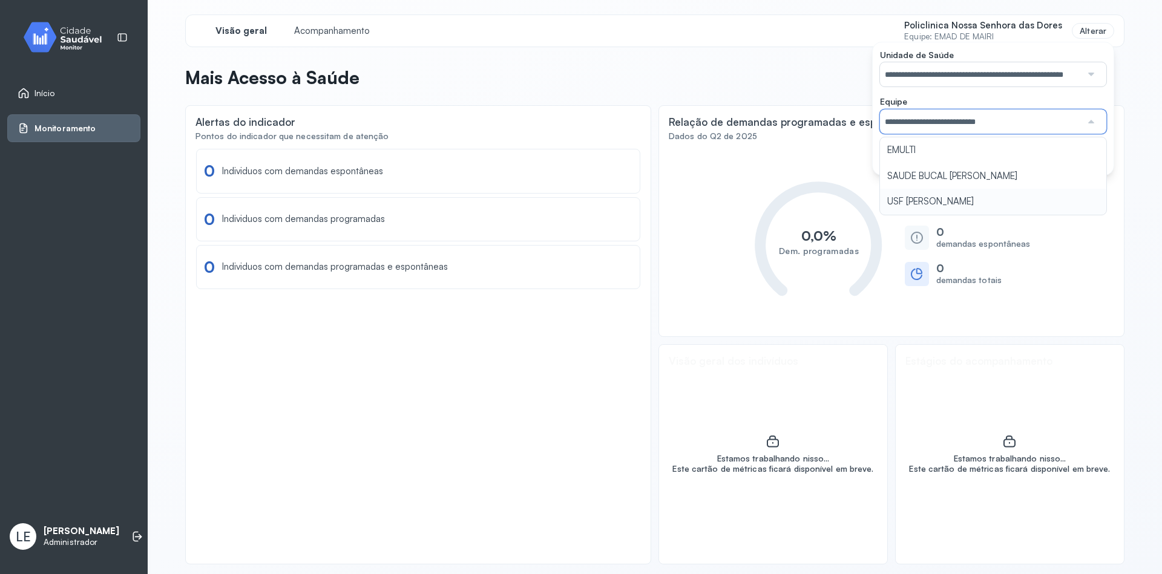
click at [967, 198] on div "**********" at bounding box center [654, 290] width 939 height 550
click at [1051, 162] on button "Confirmar" at bounding box center [1070, 155] width 72 height 24
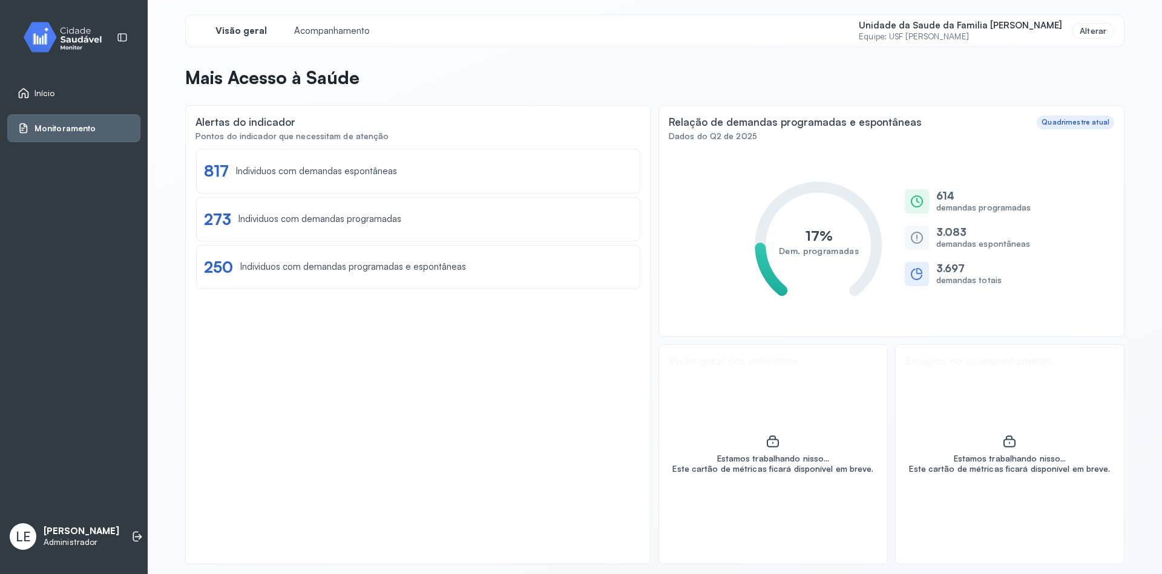
click at [43, 99] on div "Início" at bounding box center [37, 93] width 38 height 12
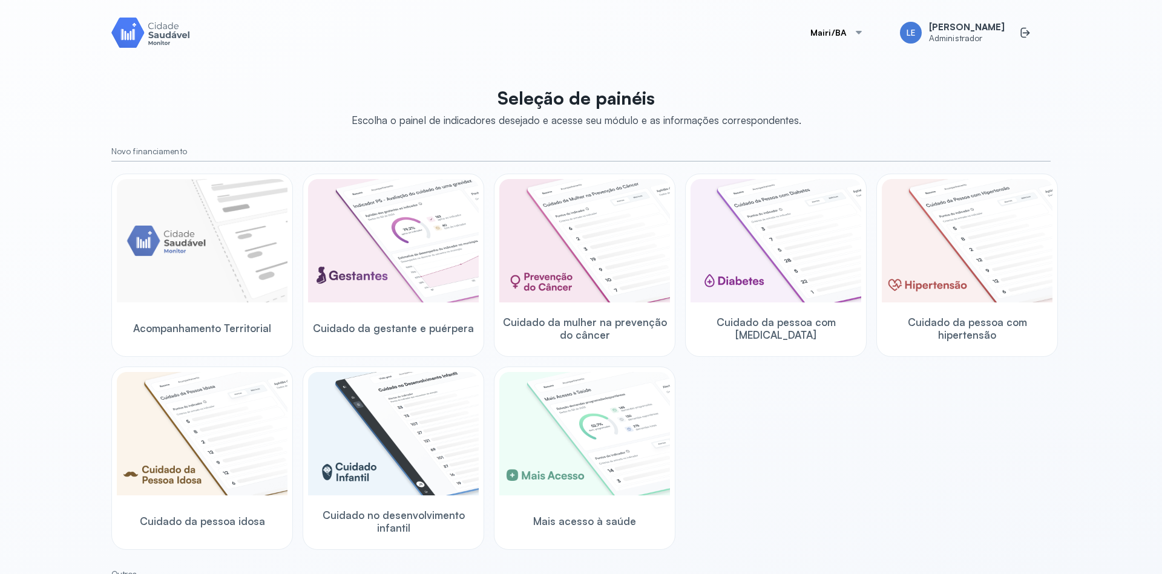
click at [857, 401] on div "Acompanhamento Territorial Cuidado da gestante e puérpera Cuidado da mulher na …" at bounding box center [580, 362] width 939 height 376
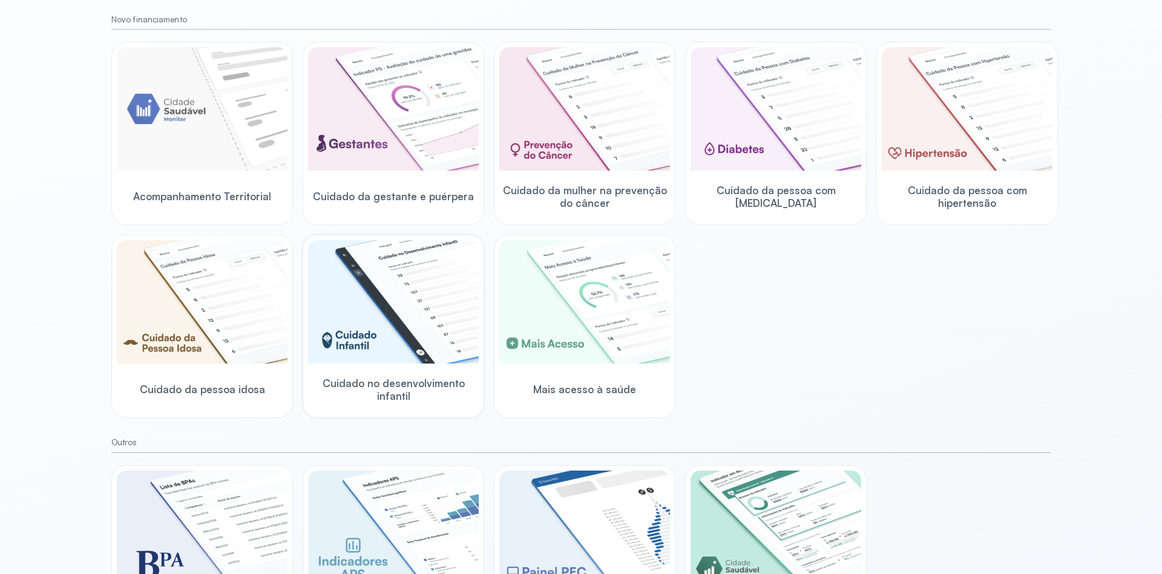
scroll to position [231, 0]
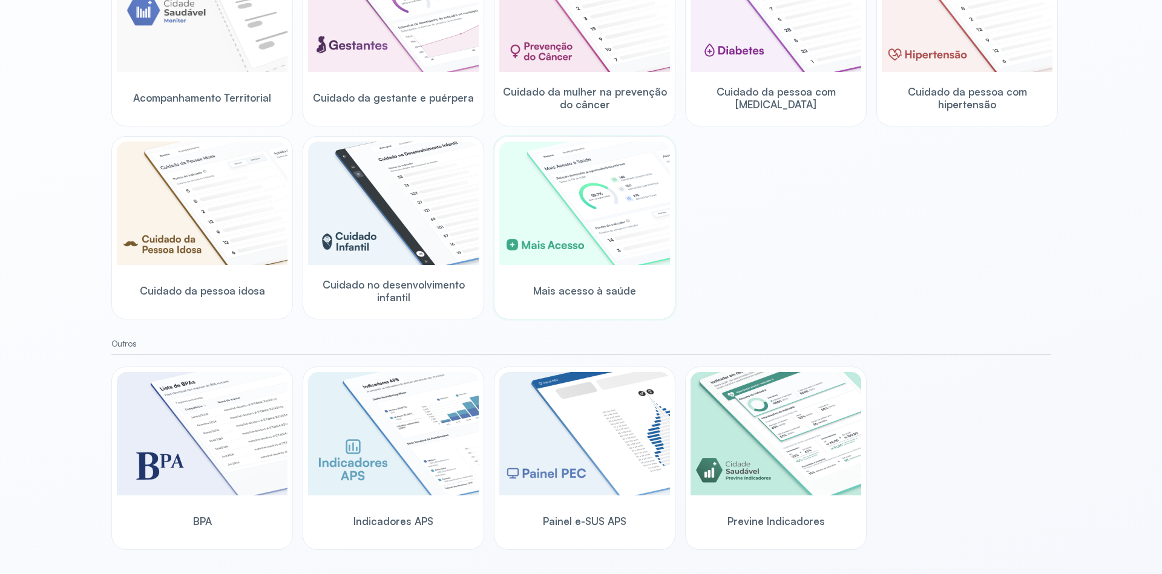
click at [649, 201] on img at bounding box center [584, 203] width 171 height 123
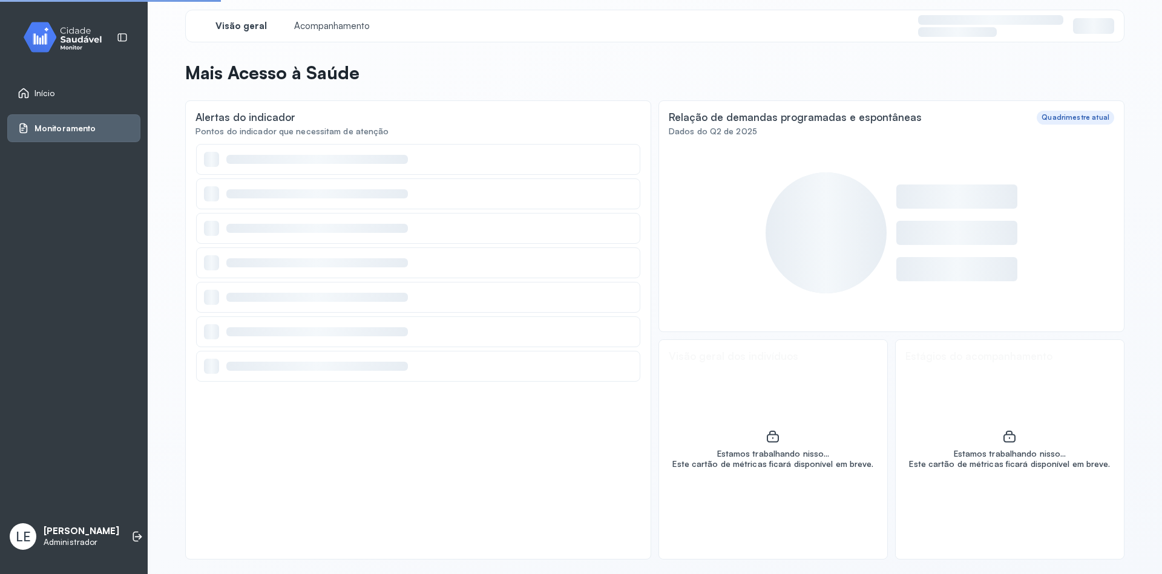
scroll to position [5, 0]
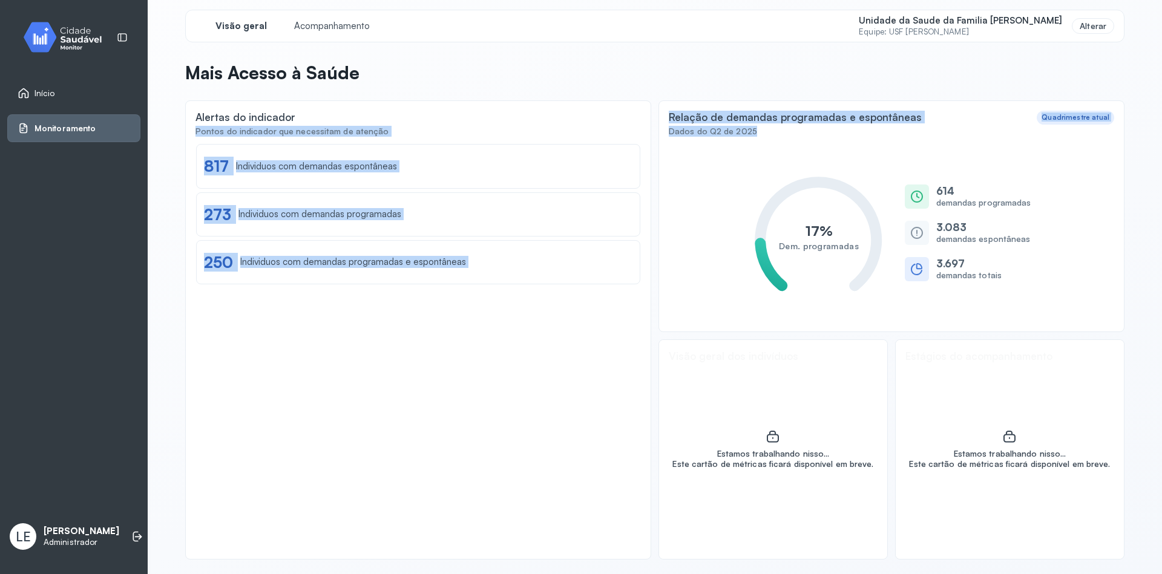
drag, startPoint x: 758, startPoint y: 131, endPoint x: 727, endPoint y: 79, distance: 60.5
click at [640, 113] on div "Alertas do indicador Pontos do indicador que necessitam de atenção Ver lista 81…" at bounding box center [654, 329] width 939 height 459
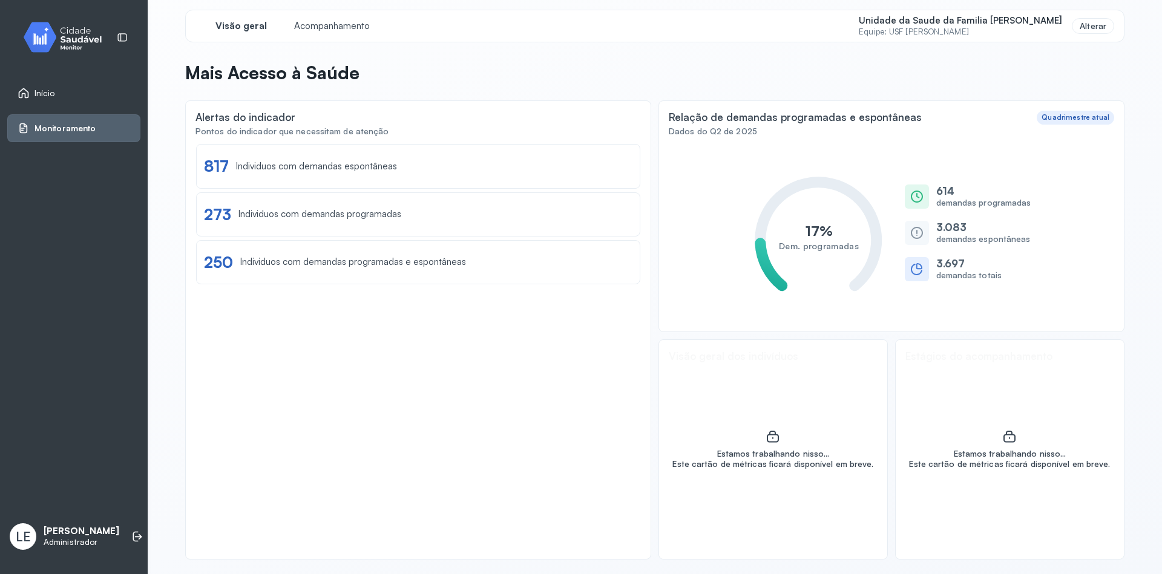
click at [735, 75] on header "Mais Acesso à Saúde" at bounding box center [654, 75] width 939 height 27
click at [1093, 33] on div "Alterar" at bounding box center [1093, 26] width 42 height 16
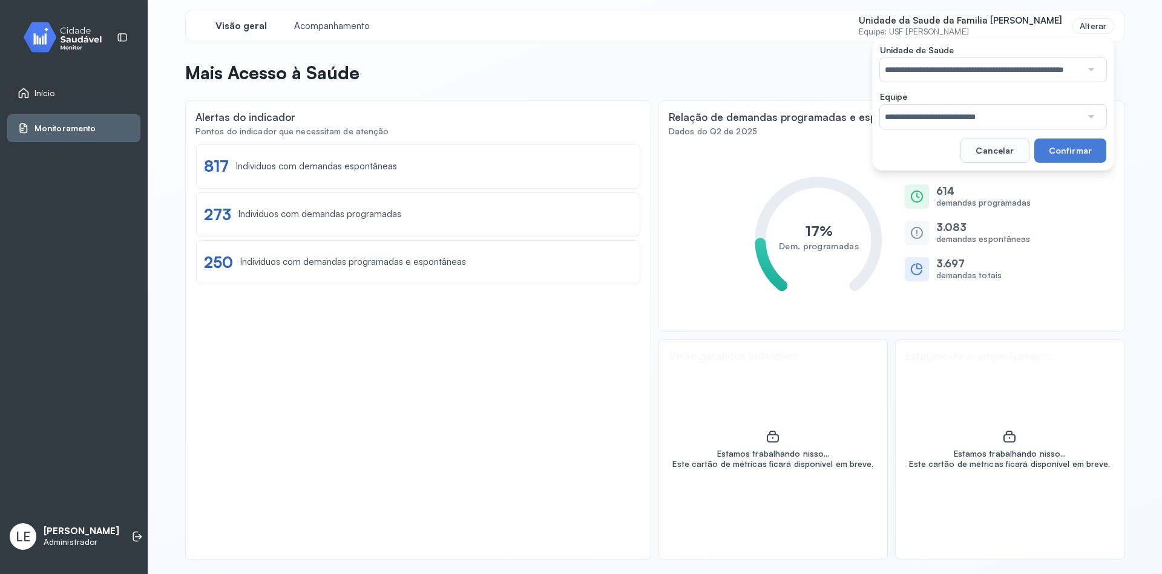
click at [1082, 108] on div at bounding box center [1090, 117] width 18 height 24
click at [1085, 61] on div at bounding box center [1090, 69] width 18 height 24
click at [1082, 104] on div "**********" at bounding box center [993, 110] width 226 height 38
click at [1088, 113] on div at bounding box center [1090, 117] width 18 height 24
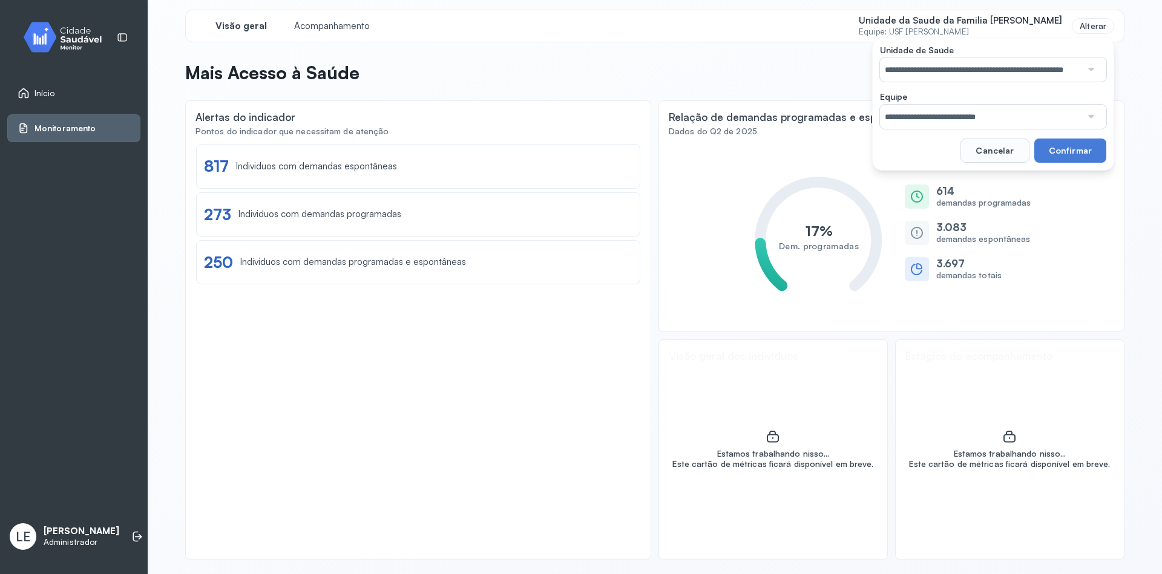
click at [1056, 61] on input "**********" at bounding box center [980, 69] width 201 height 24
click at [1144, 87] on div "**********" at bounding box center [655, 287] width 1014 height 574
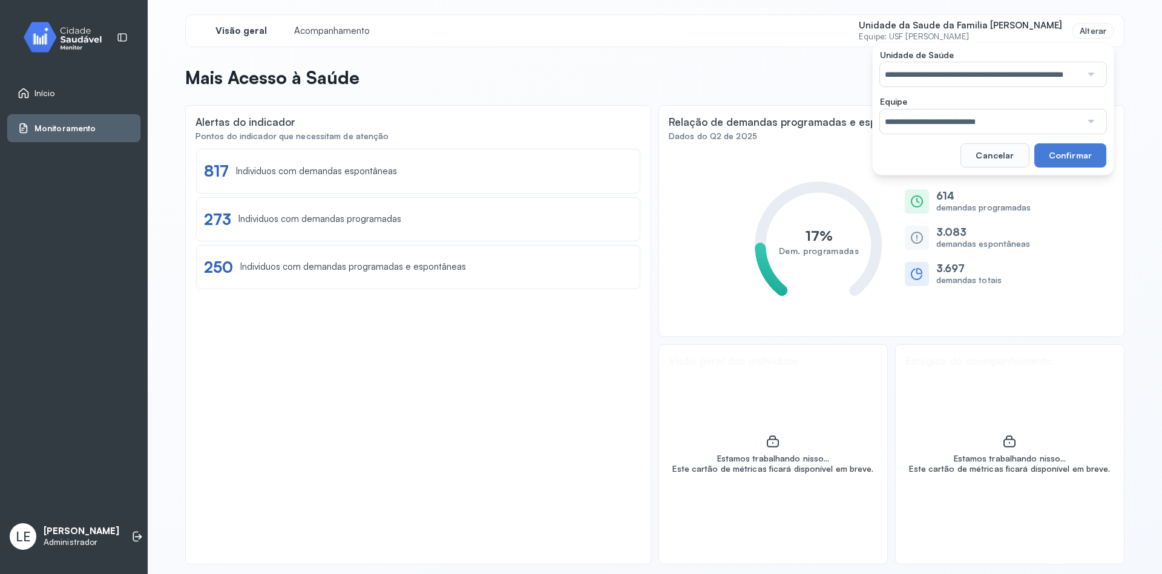
click at [1145, 93] on div "**********" at bounding box center [655, 287] width 1014 height 574
click at [995, 152] on button "Cancelar" at bounding box center [994, 155] width 68 height 24
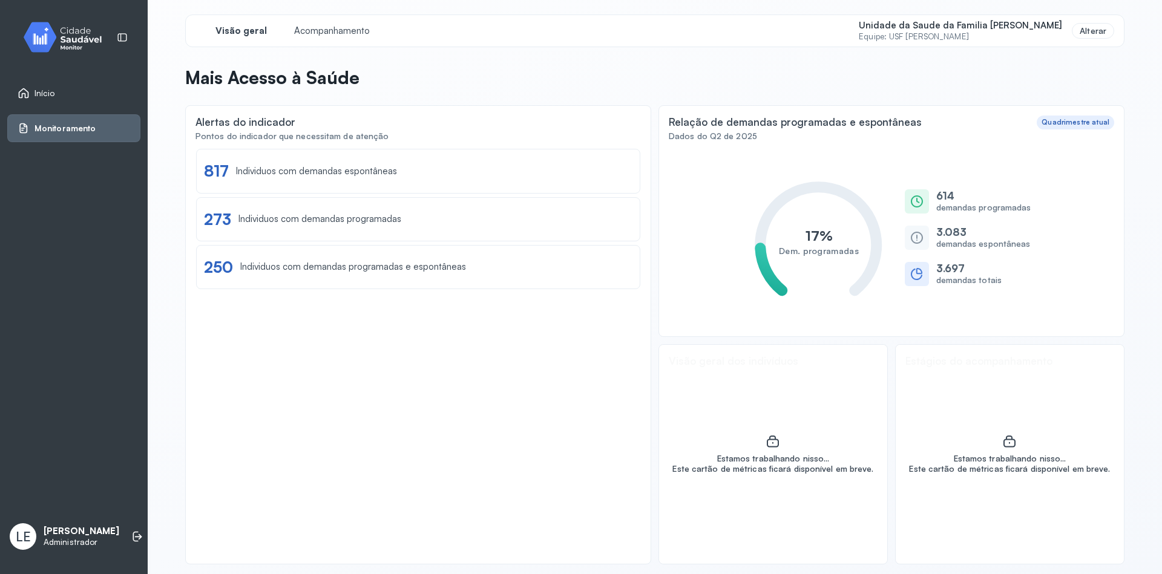
click at [1125, 131] on div "Visão geral Acompanhamento Unidade da Saude da Familia Maria Marlene Soares dos…" at bounding box center [655, 289] width 968 height 579
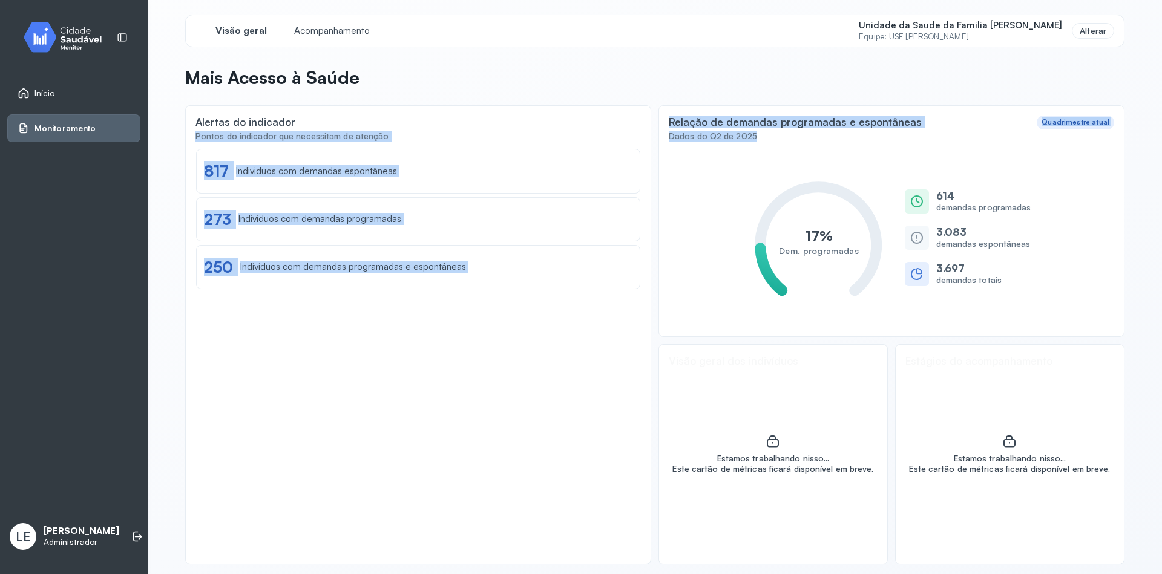
drag, startPoint x: 755, startPoint y: 132, endPoint x: 658, endPoint y: 111, distance: 99.1
click at [649, 120] on div "Alertas do indicador Pontos do indicador que necessitam de atenção Ver lista 81…" at bounding box center [654, 334] width 939 height 459
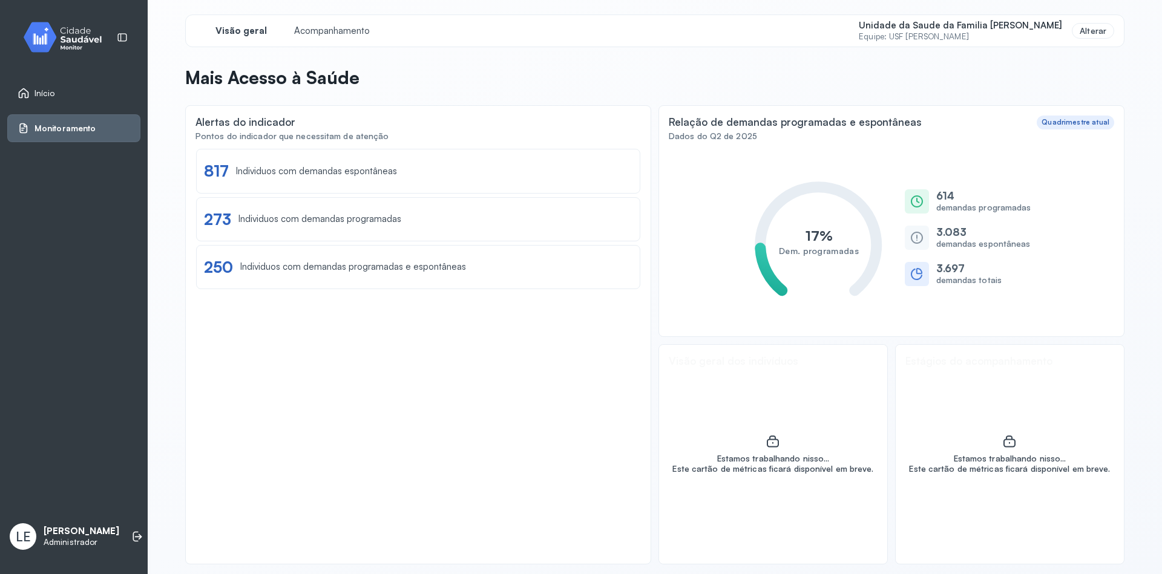
click at [730, 78] on header "Mais Acesso à Saúde" at bounding box center [654, 80] width 939 height 27
click at [45, 92] on span "Início" at bounding box center [44, 93] width 21 height 10
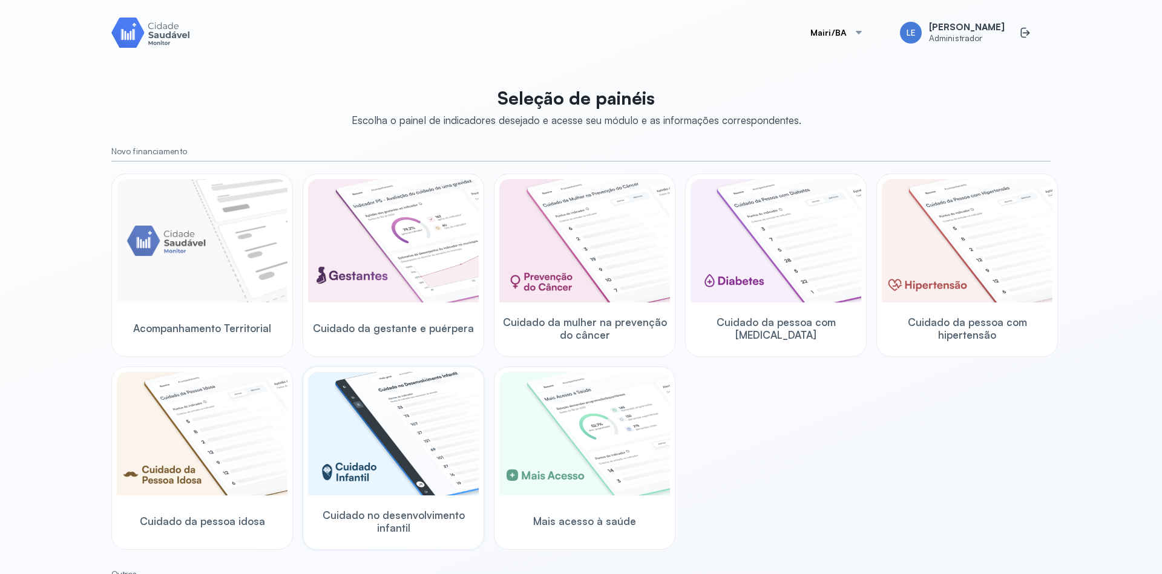
click at [388, 445] on img at bounding box center [393, 433] width 171 height 123
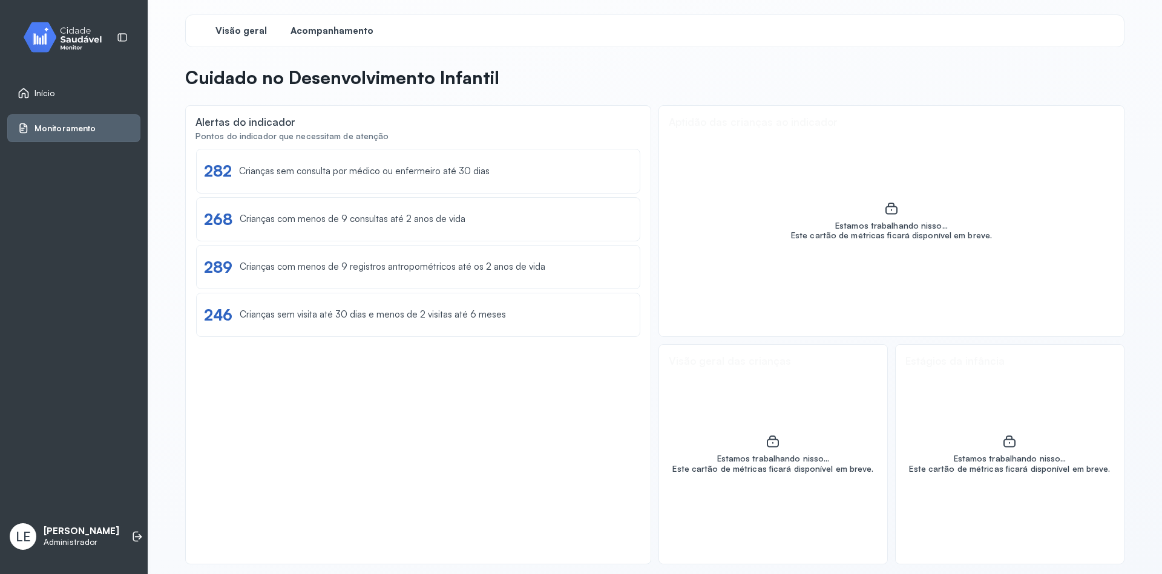
click at [352, 30] on span "Acompanhamento" at bounding box center [331, 30] width 83 height 11
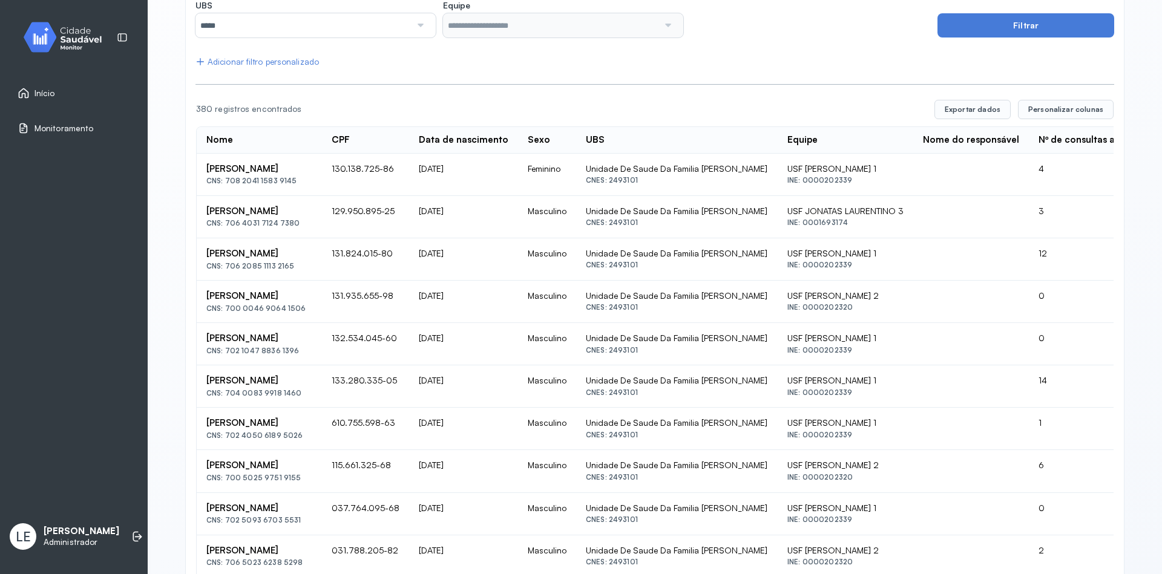
scroll to position [145, 0]
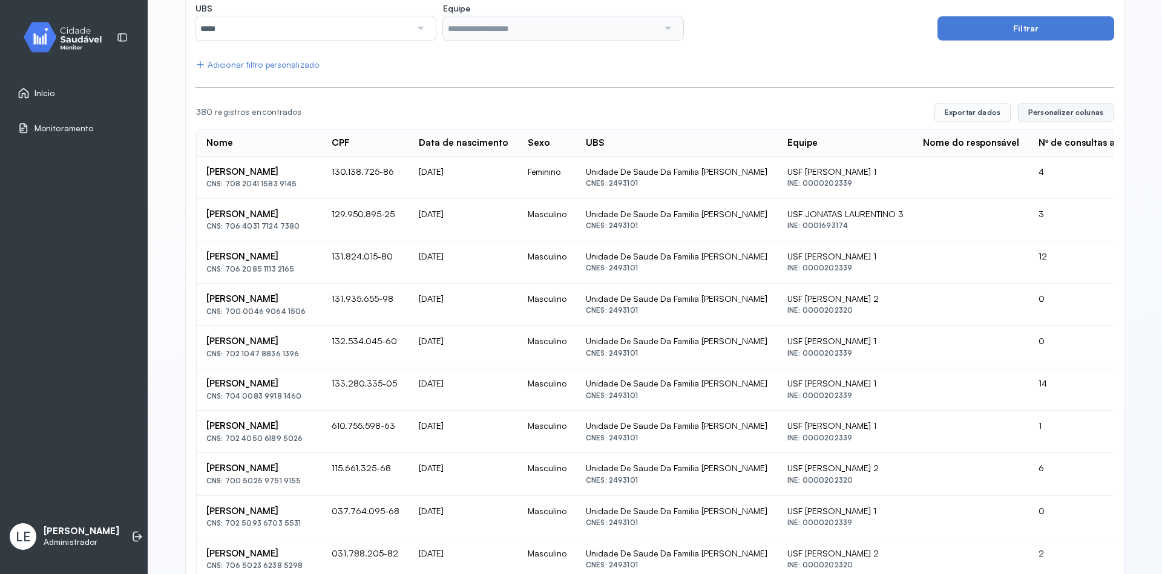
click at [1049, 118] on button "Personalizar colunas" at bounding box center [1066, 112] width 96 height 19
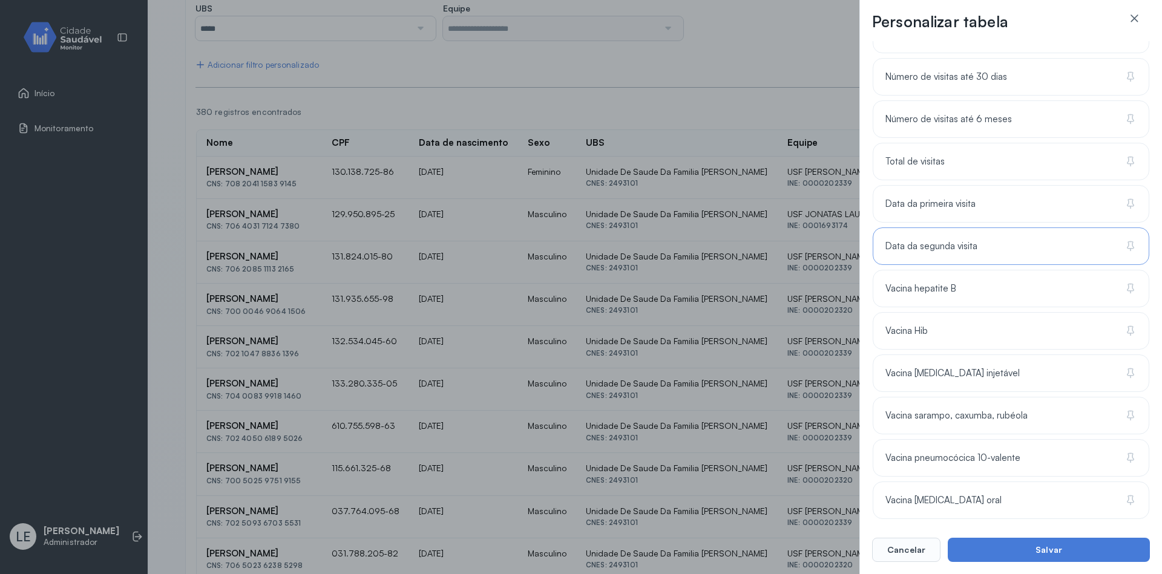
scroll to position [773, 0]
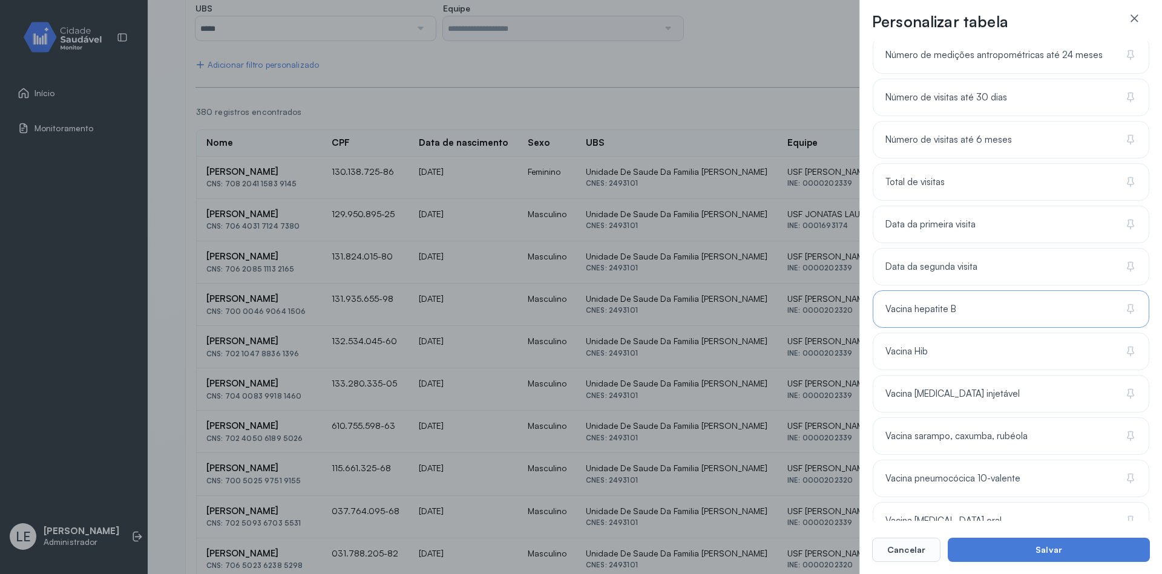
click at [953, 314] on span "Vacina hepatite B" at bounding box center [920, 309] width 71 height 11
click at [943, 337] on div "Vacina Hib" at bounding box center [1010, 352] width 277 height 38
click at [948, 391] on span "Vacina [MEDICAL_DATA] injetável" at bounding box center [952, 393] width 134 height 11
click at [960, 440] on span "Vacina sarampo, caxumba, rubéola" at bounding box center [956, 436] width 142 height 11
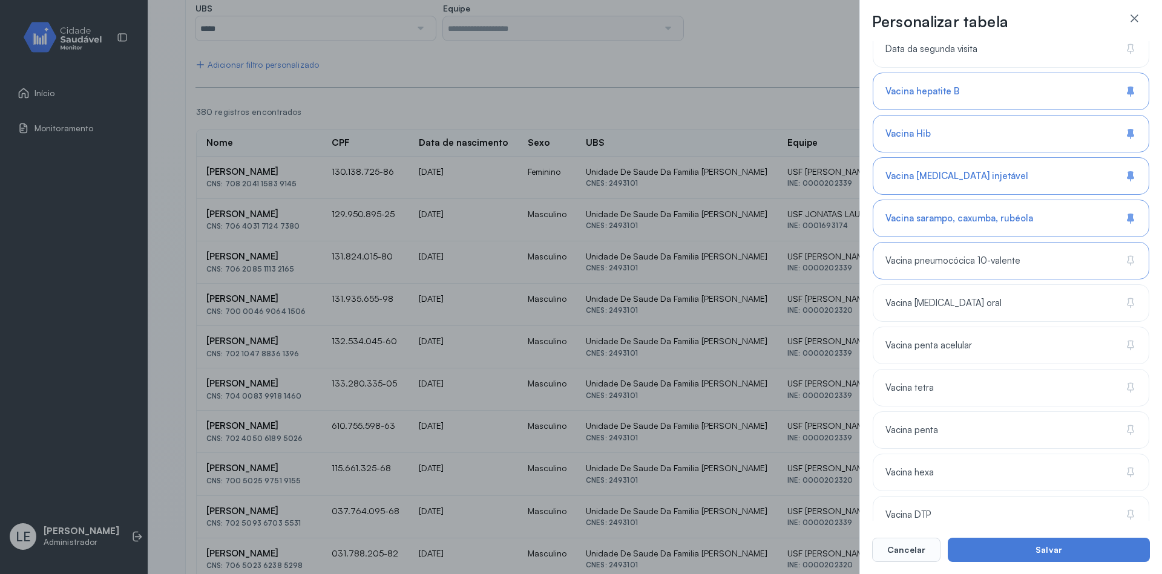
click at [951, 266] on span "Vacina pneumocócica 10-valente" at bounding box center [952, 260] width 135 height 11
click at [941, 309] on div "Vacina [MEDICAL_DATA] oral" at bounding box center [1010, 303] width 277 height 38
click at [940, 341] on span "Vacina penta acelular" at bounding box center [928, 345] width 87 height 11
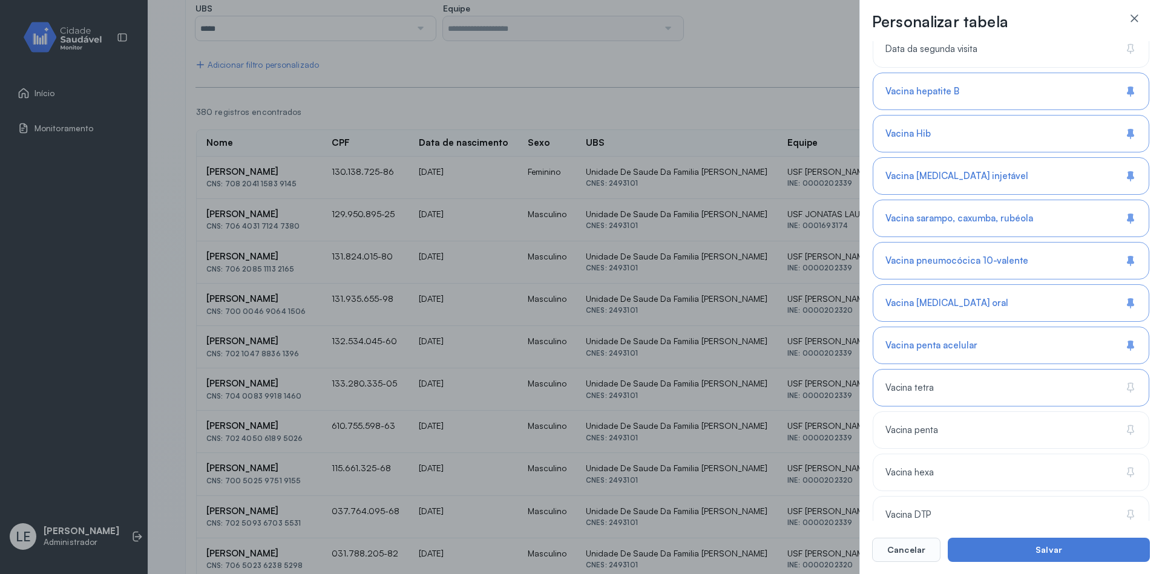
click at [937, 388] on div "Vacina tetra" at bounding box center [1010, 388] width 277 height 38
click at [934, 431] on span "Vacina penta" at bounding box center [911, 430] width 53 height 11
click at [931, 466] on div "Vacina hexa" at bounding box center [1010, 473] width 277 height 38
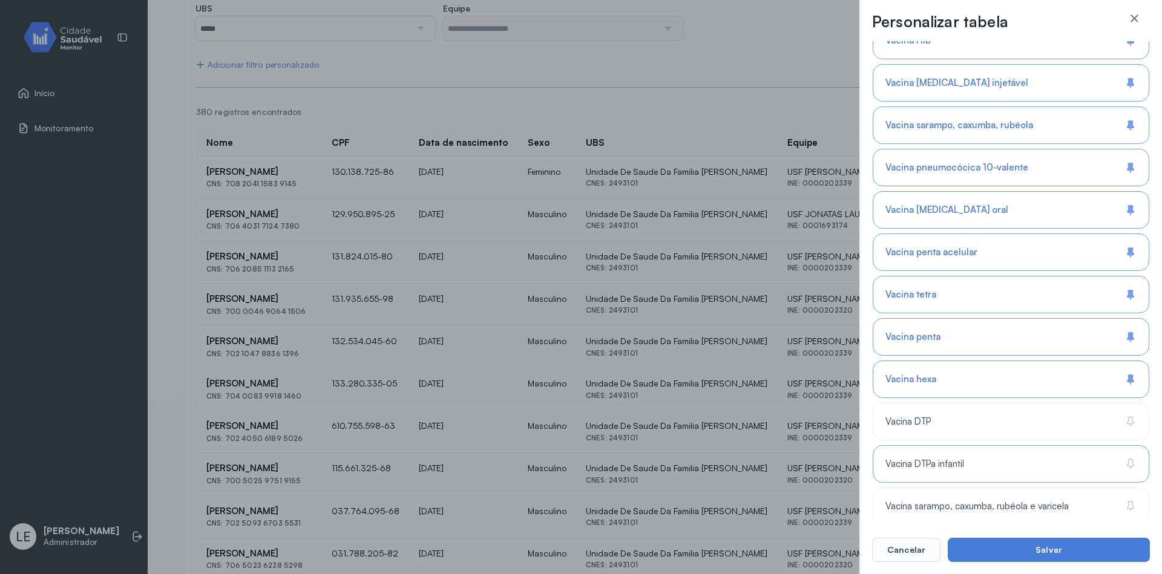
scroll to position [1136, 0]
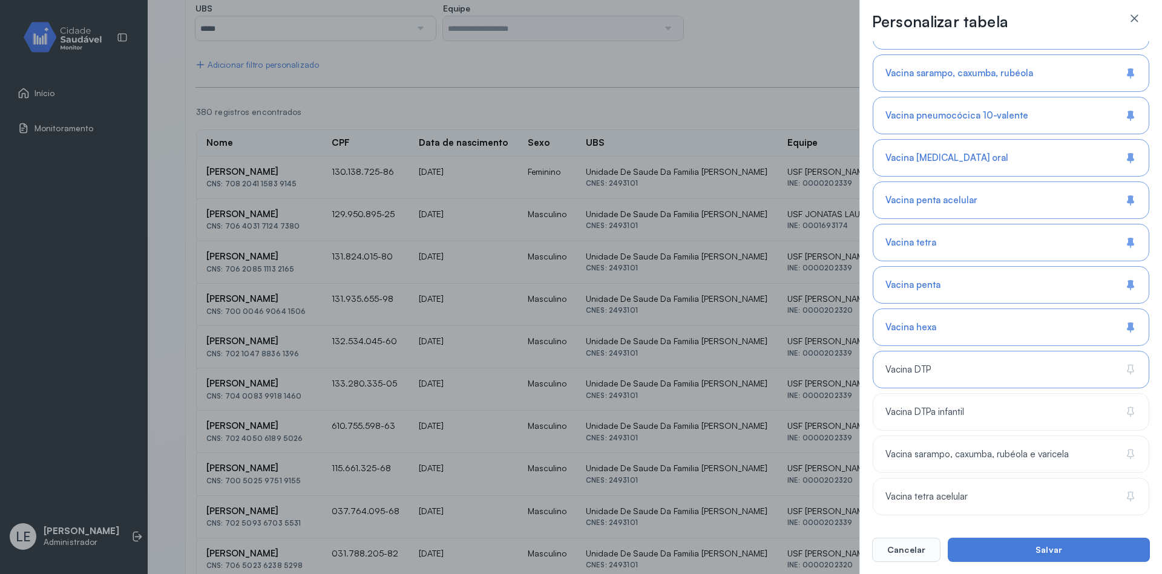
click at [959, 359] on div "Vacina DTP" at bounding box center [1010, 370] width 277 height 38
click at [945, 424] on div "Vacina DTPa infantil" at bounding box center [1010, 412] width 277 height 38
click at [951, 463] on div "Vacina sarampo, caxumba, rubéola e varicela" at bounding box center [1010, 455] width 277 height 38
click at [935, 506] on div "Vacina tetra acelular" at bounding box center [1010, 497] width 277 height 38
click at [1061, 554] on button "Salvar" at bounding box center [1048, 550] width 202 height 24
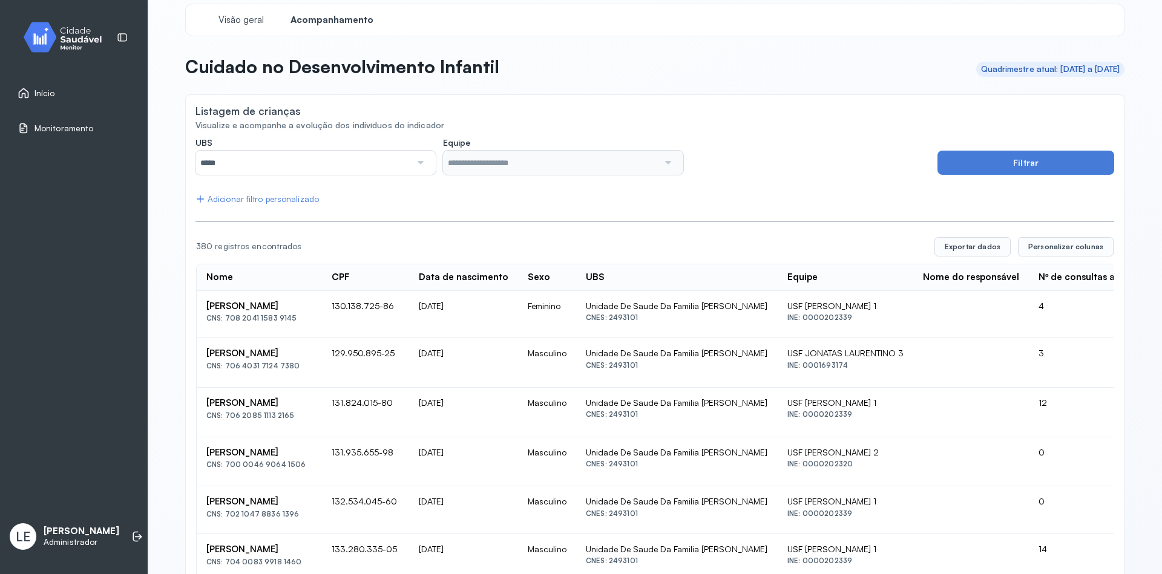
scroll to position [0, 0]
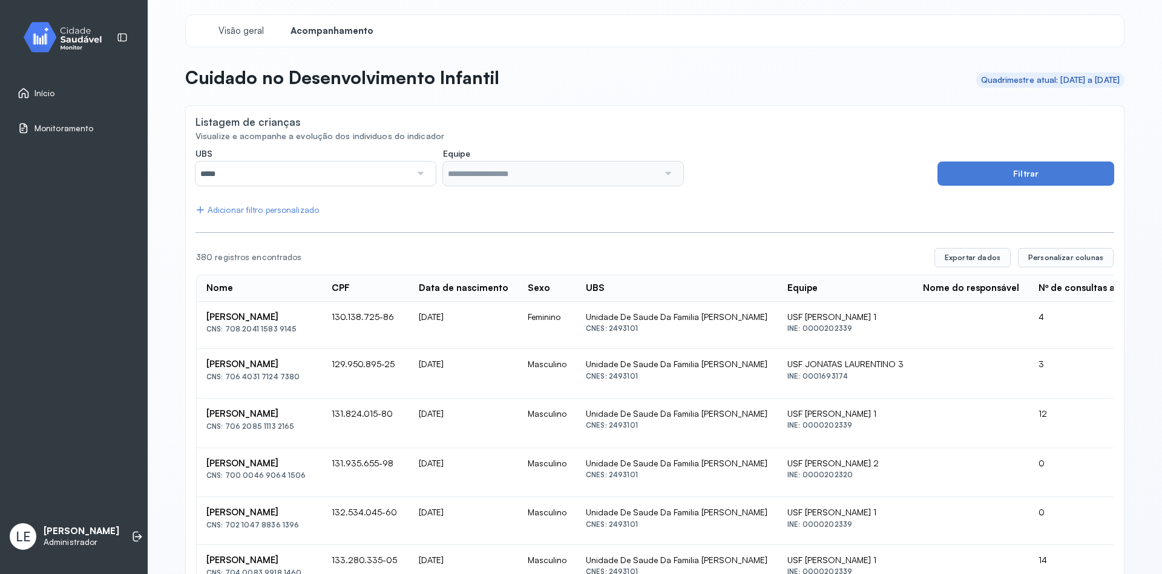
click at [684, 137] on div "Visualize e acompanhe a evolução dos indivíduos do indicador" at bounding box center [654, 136] width 918 height 10
click at [26, 91] on icon at bounding box center [24, 93] width 10 height 10
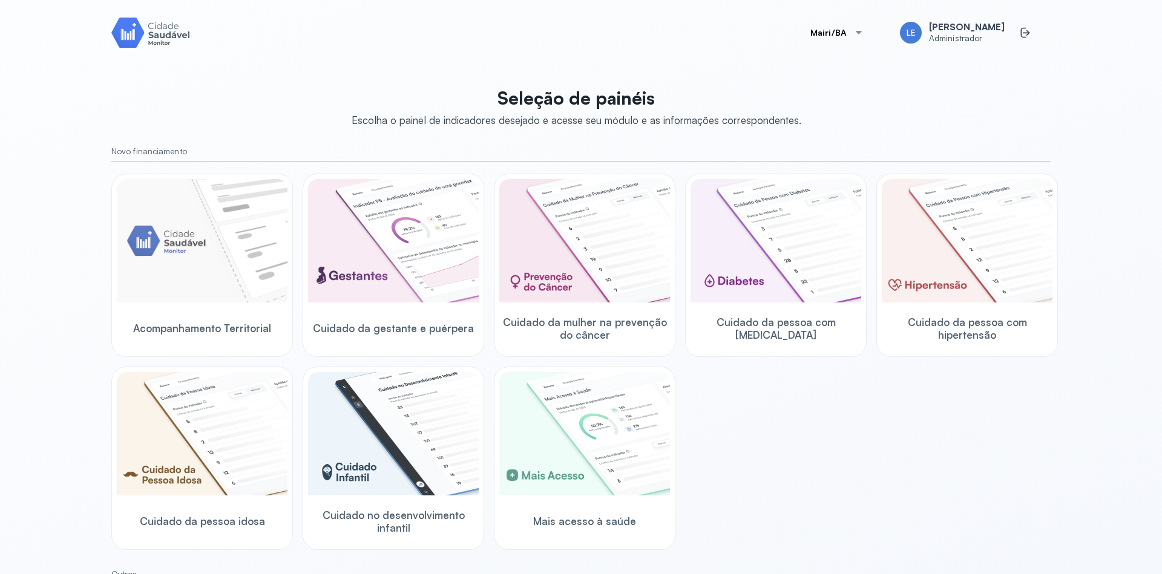
click at [813, 428] on div "Acompanhamento Territorial Cuidado da gestante e puérpera Cuidado da mulher na …" at bounding box center [580, 362] width 939 height 376
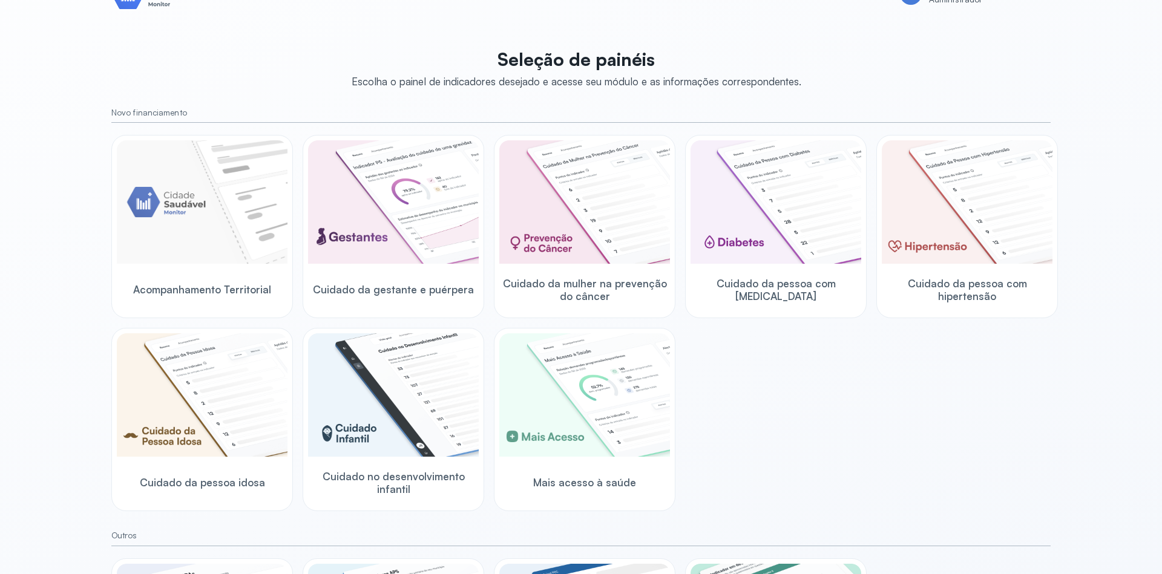
scroll to position [13, 0]
